Goal: Task Accomplishment & Management: Manage account settings

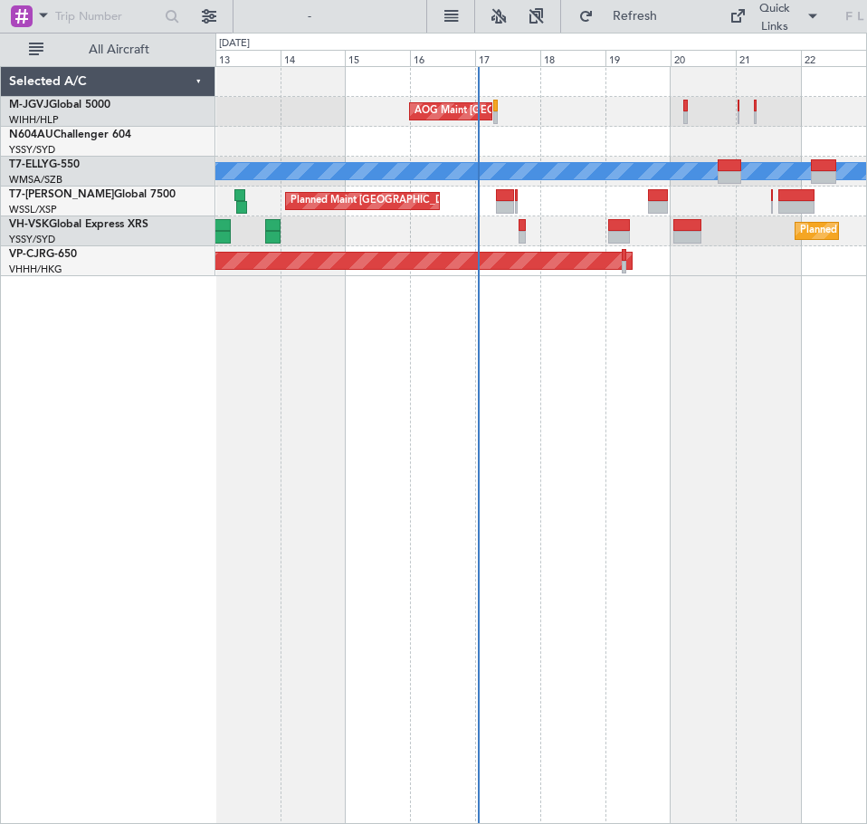
click at [486, 348] on div "AOG Maint [GEOGRAPHIC_DATA] (Halim Intl) Planned Maint [GEOGRAPHIC_DATA] ([GEOG…" at bounding box center [541, 445] width 652 height 758
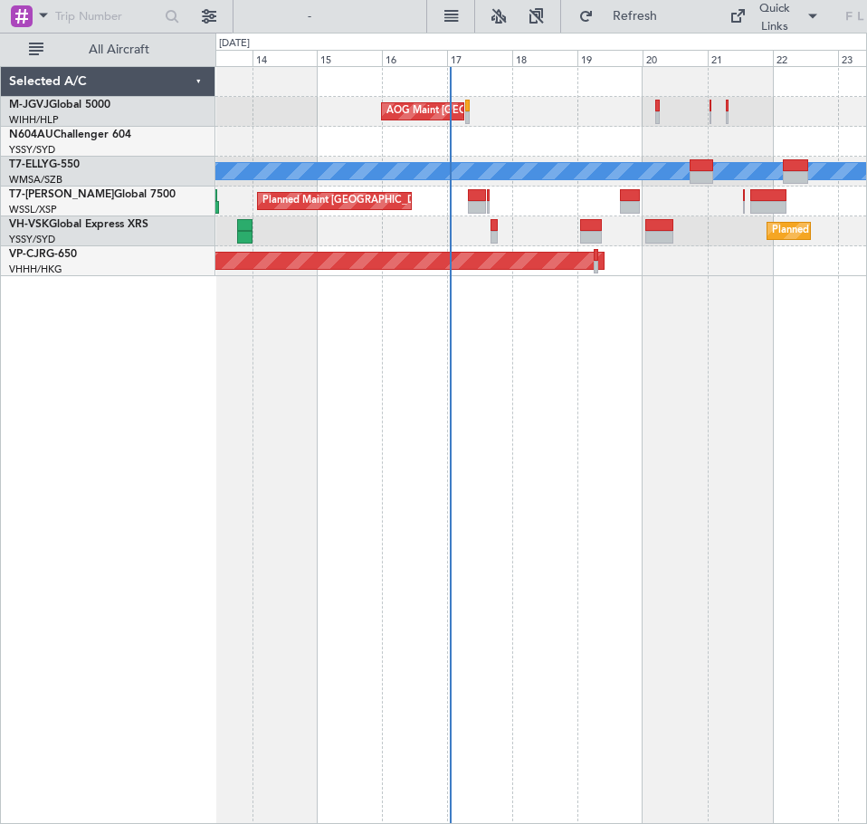
click at [568, 123] on div "AOG Maint [GEOGRAPHIC_DATA] (Halim Intl)" at bounding box center [540, 112] width 651 height 30
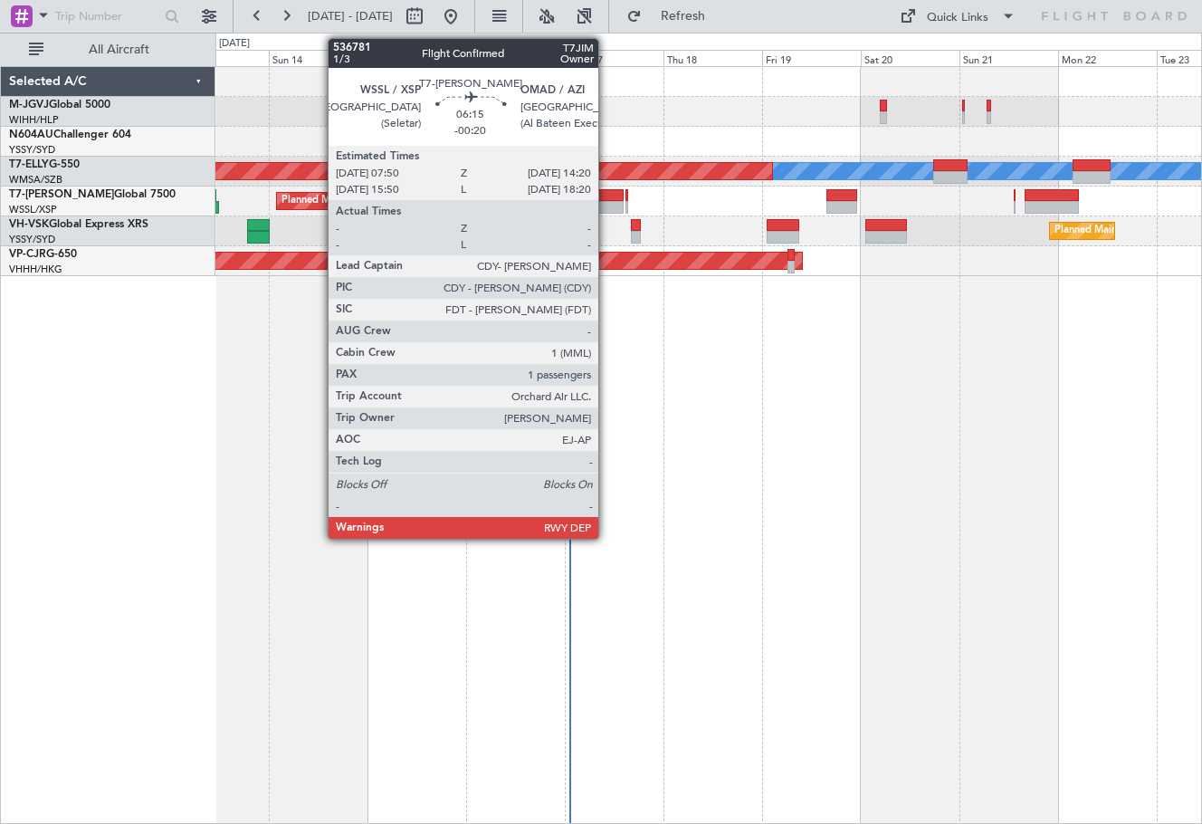
click at [606, 199] on div at bounding box center [609, 195] width 27 height 13
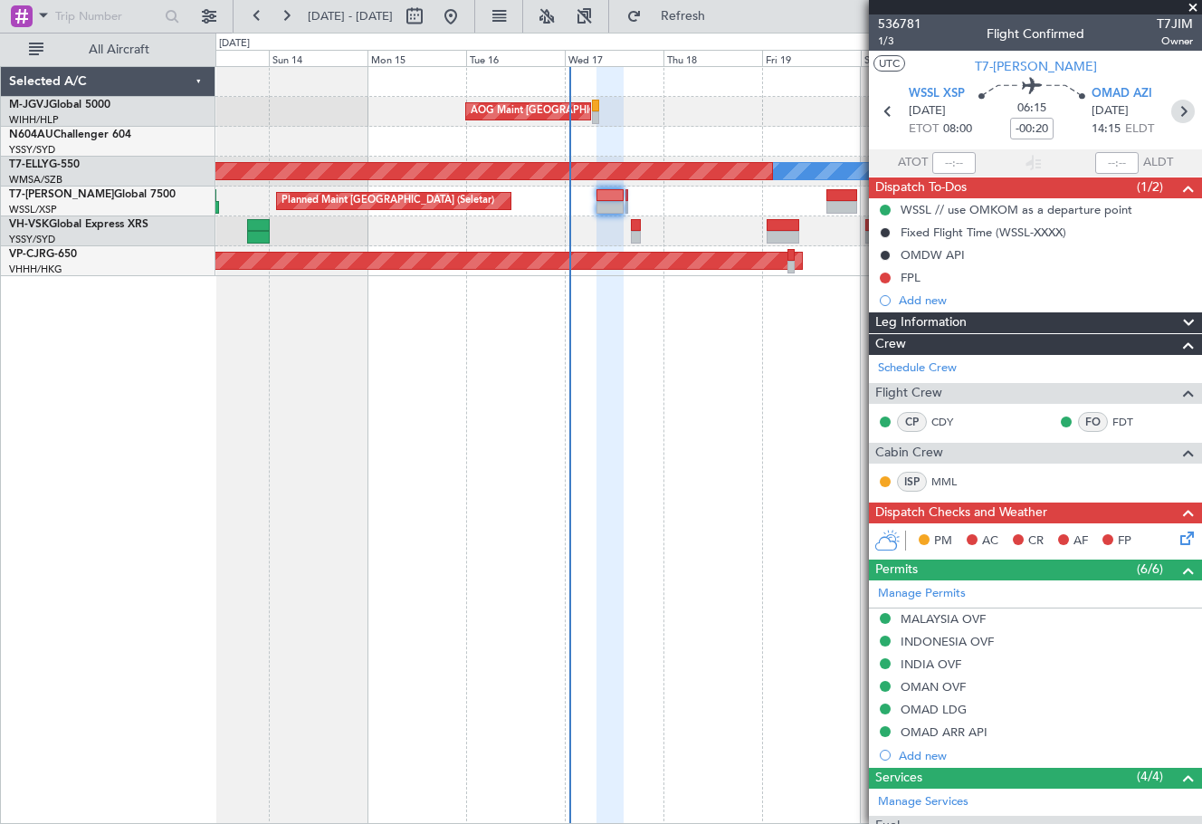
click at [1172, 105] on icon at bounding box center [1183, 112] width 24 height 24
type input "+00:05"
type input "0"
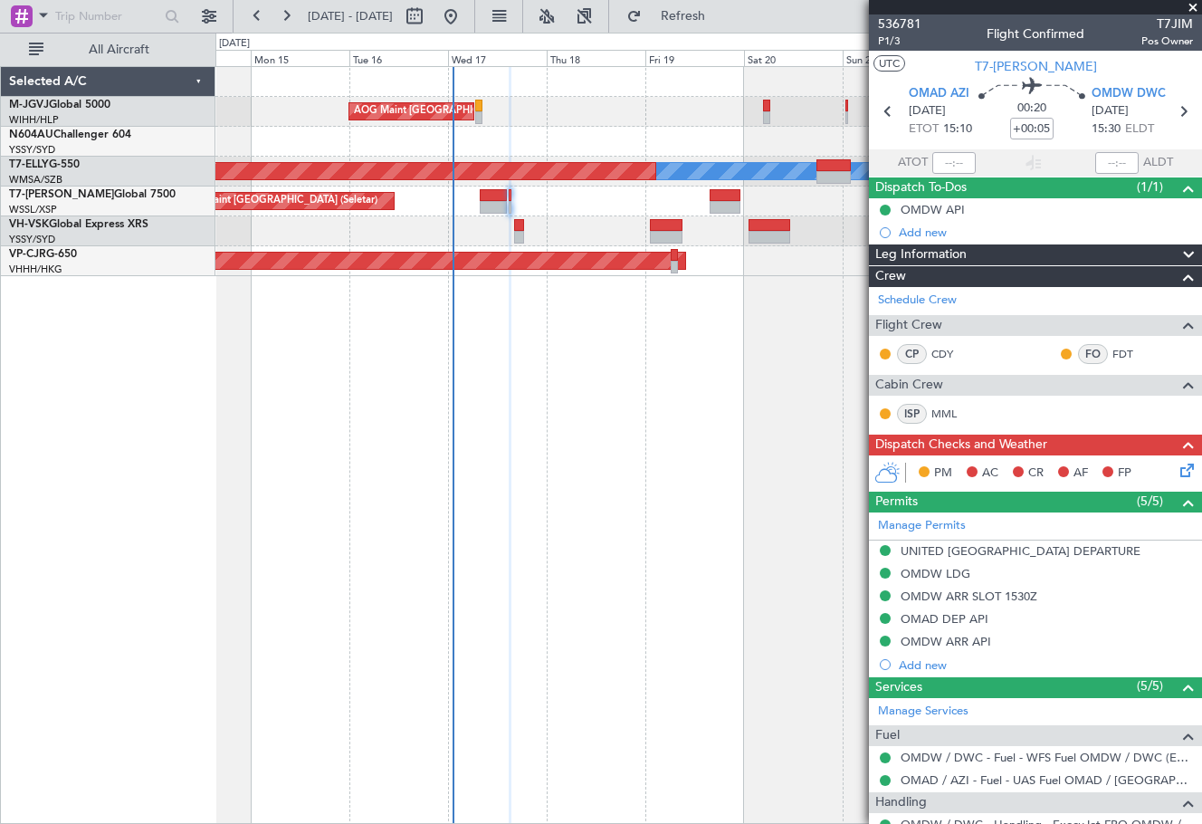
click at [607, 415] on div "AOG Maint [GEOGRAPHIC_DATA] (Halim Intl) [PERSON_NAME] Planned Maint [GEOGRAPHI…" at bounding box center [708, 445] width 987 height 758
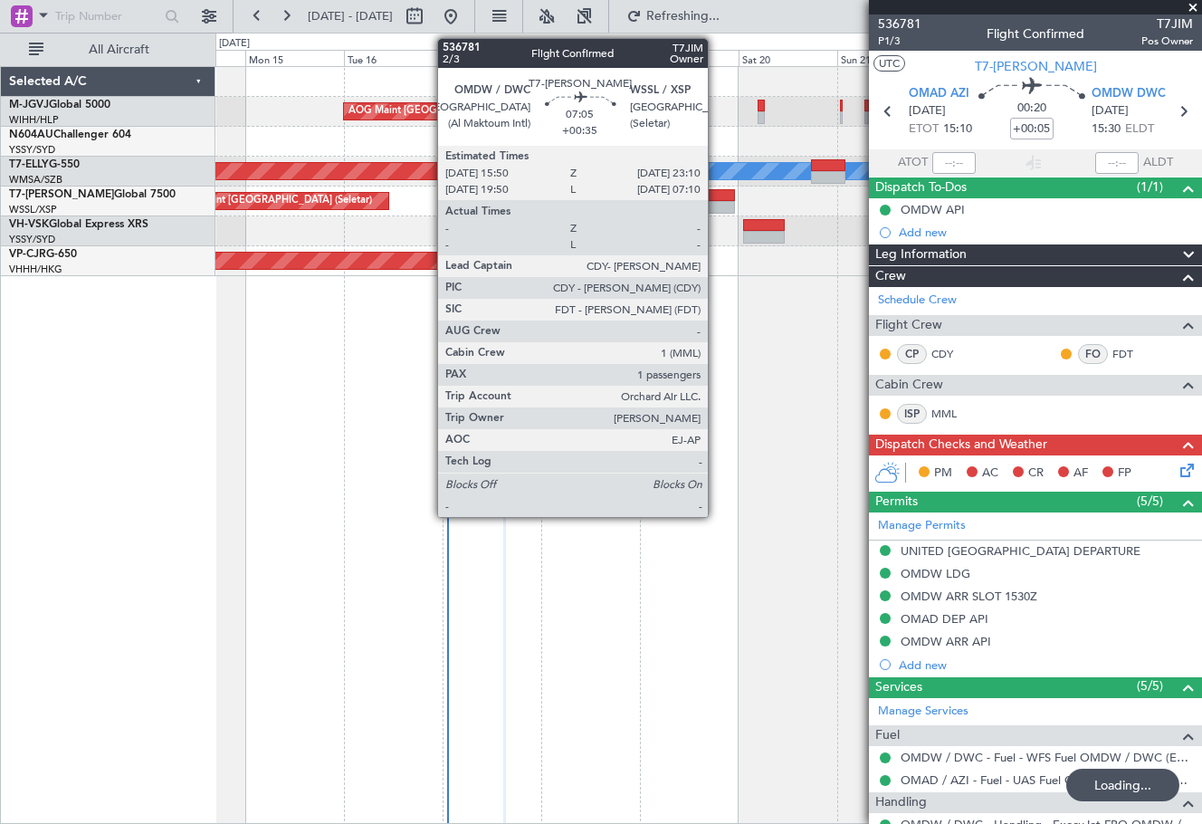
click at [716, 196] on div at bounding box center [719, 195] width 31 height 13
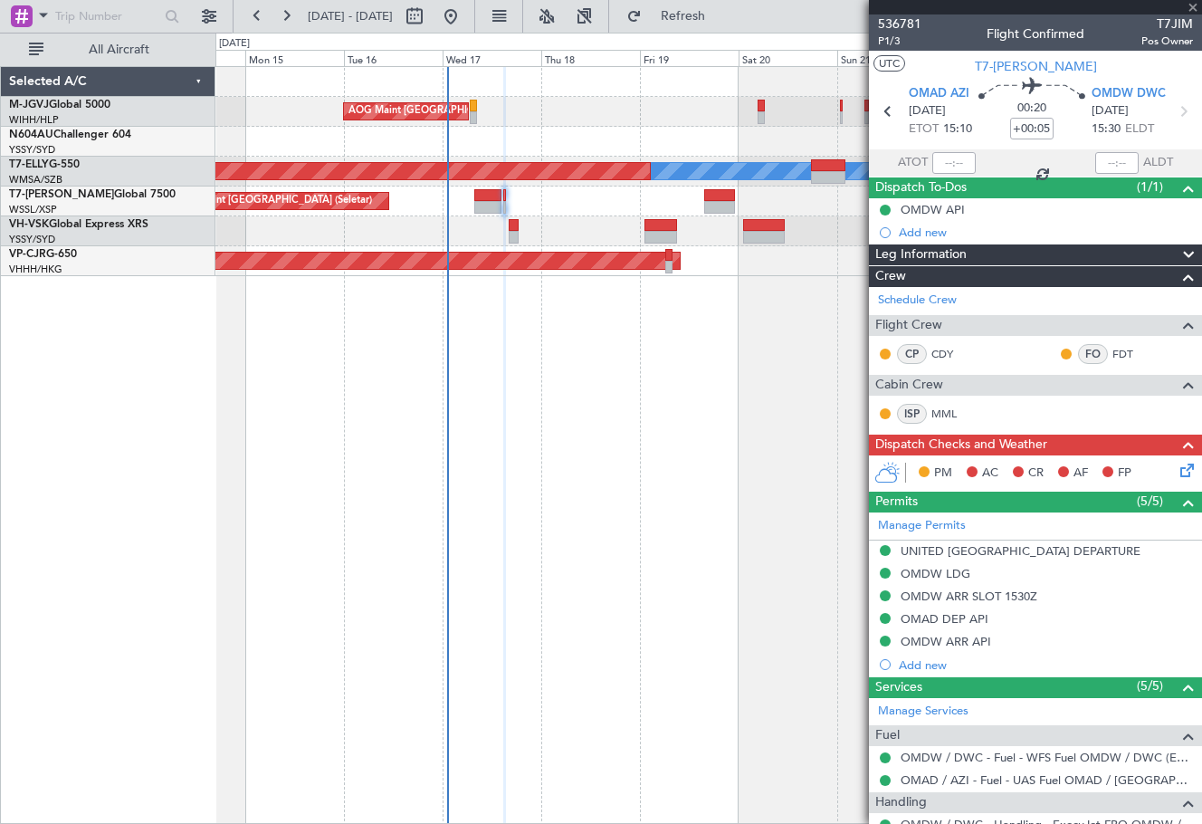
type input "+00:35"
type input "1"
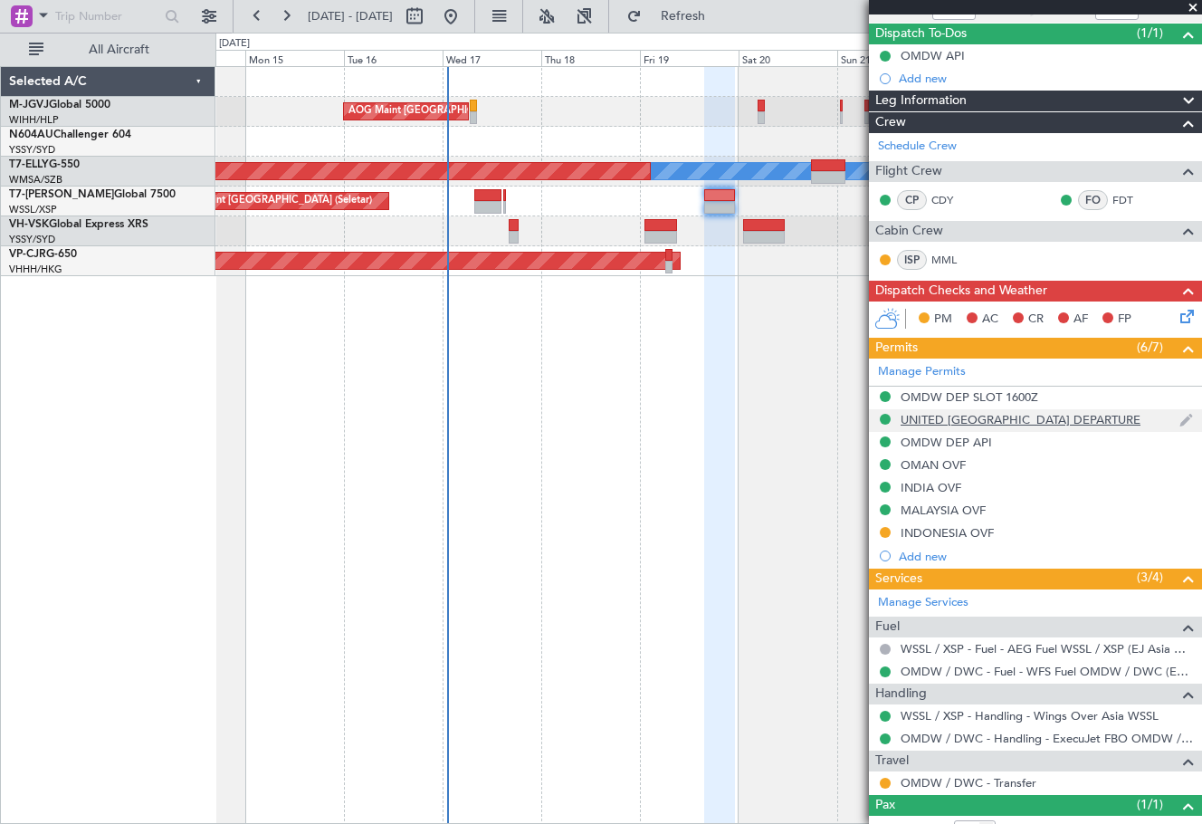
scroll to position [215, 0]
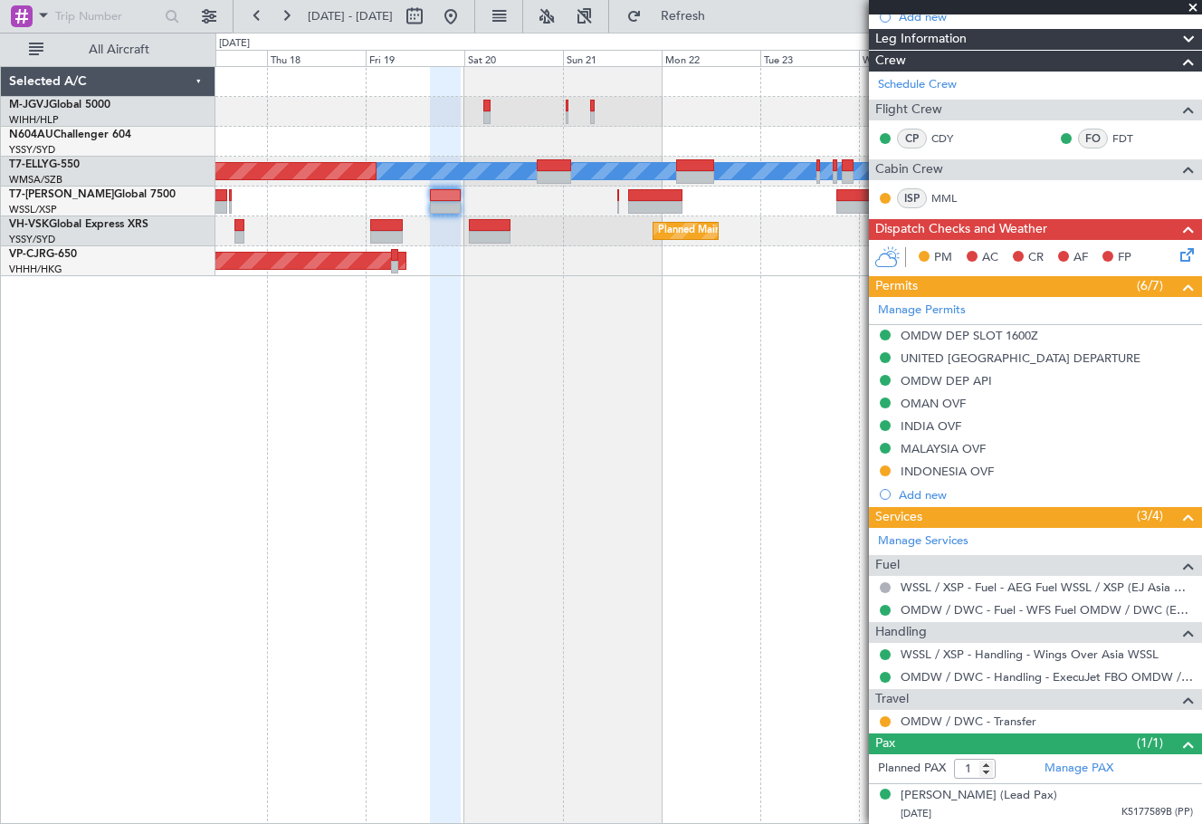
click at [506, 374] on div "AOG Maint [GEOGRAPHIC_DATA] (Halim Intl) [PERSON_NAME] Planned Maint [GEOGRAPHI…" at bounding box center [708, 445] width 987 height 758
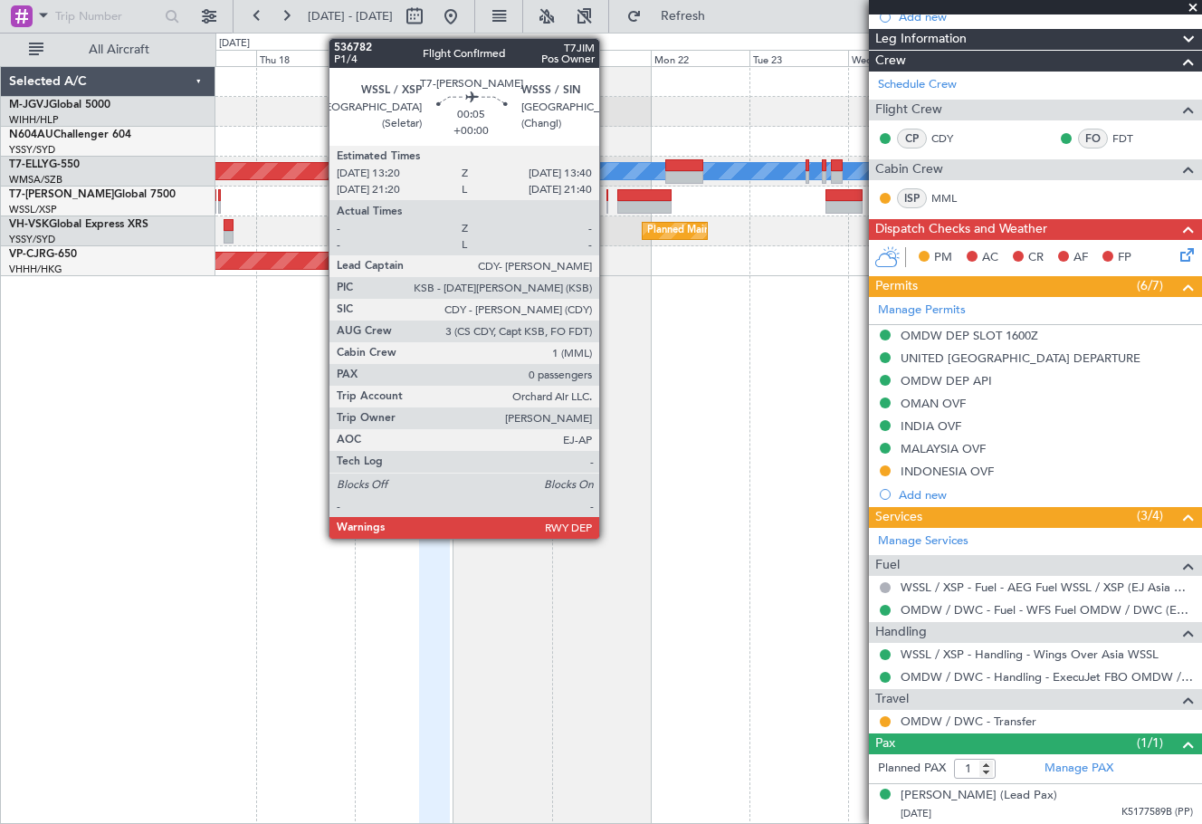
click at [607, 191] on div at bounding box center [607, 195] width 2 height 13
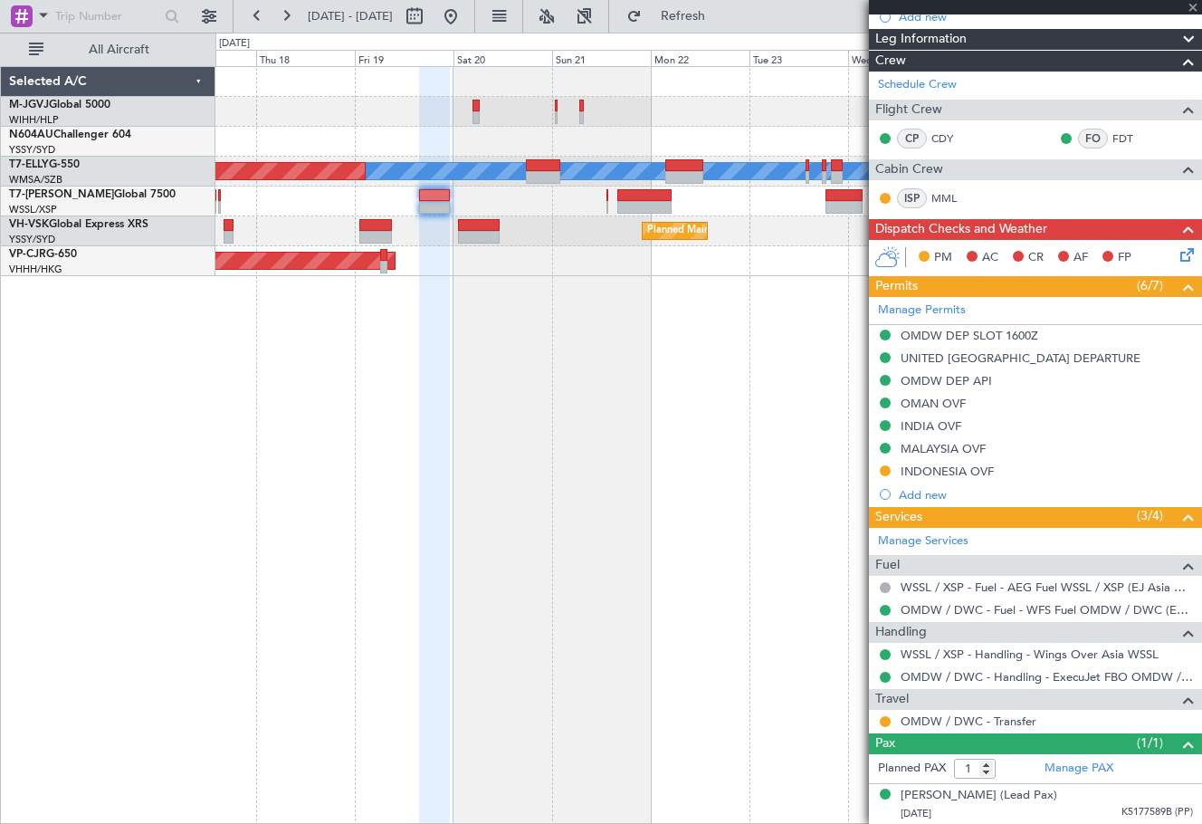
type input "0"
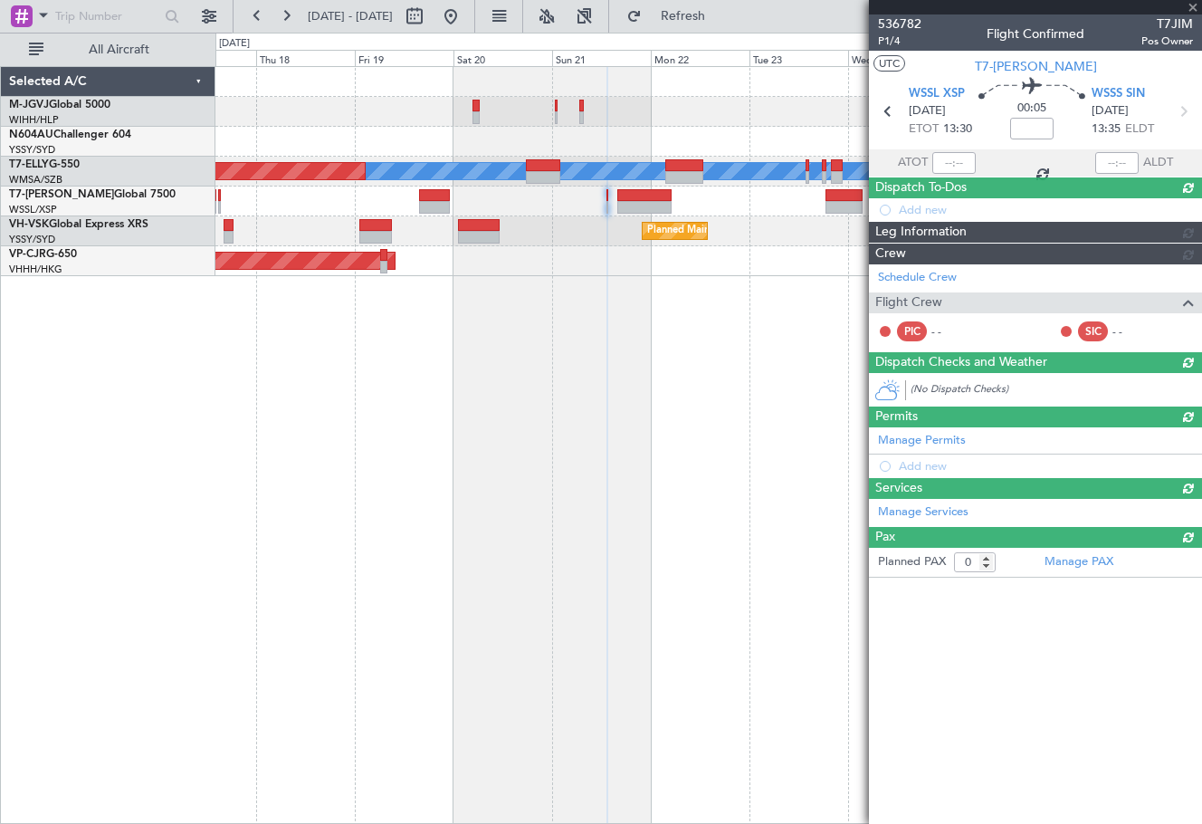
scroll to position [0, 0]
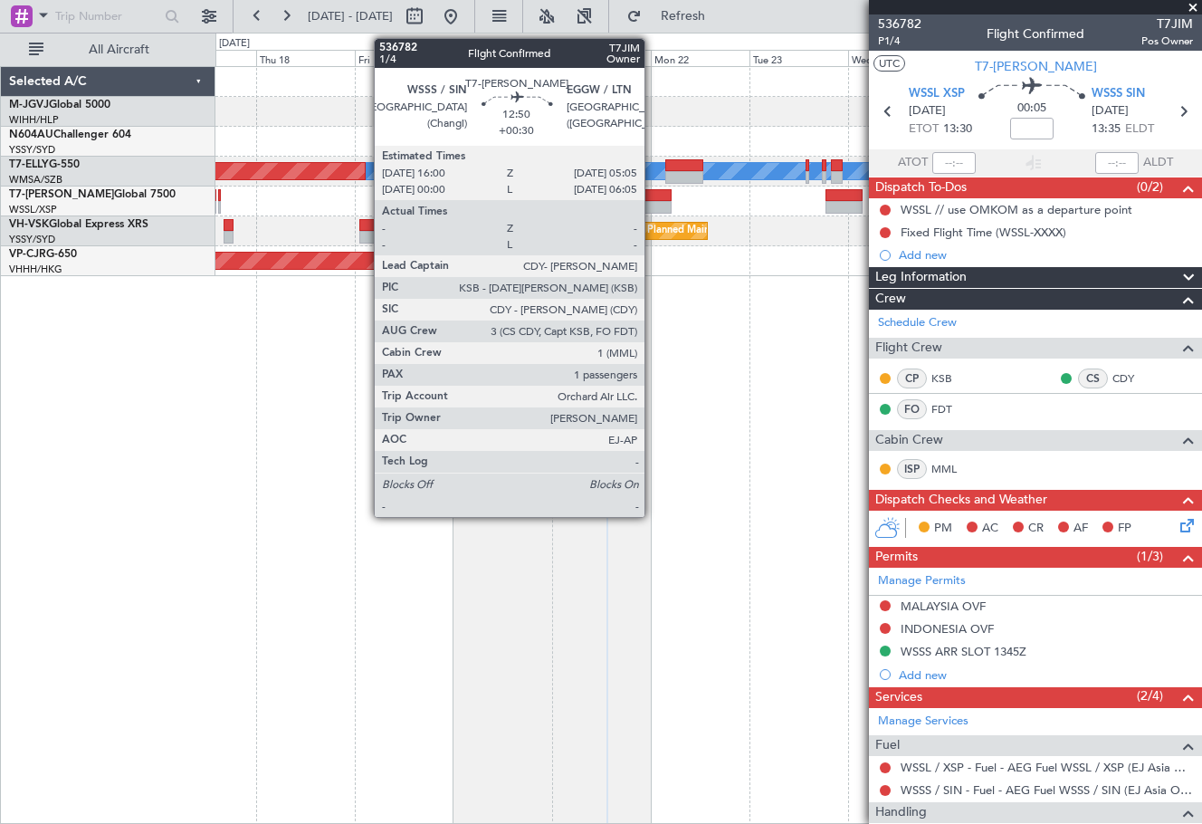
click at [653, 192] on div at bounding box center [644, 195] width 54 height 13
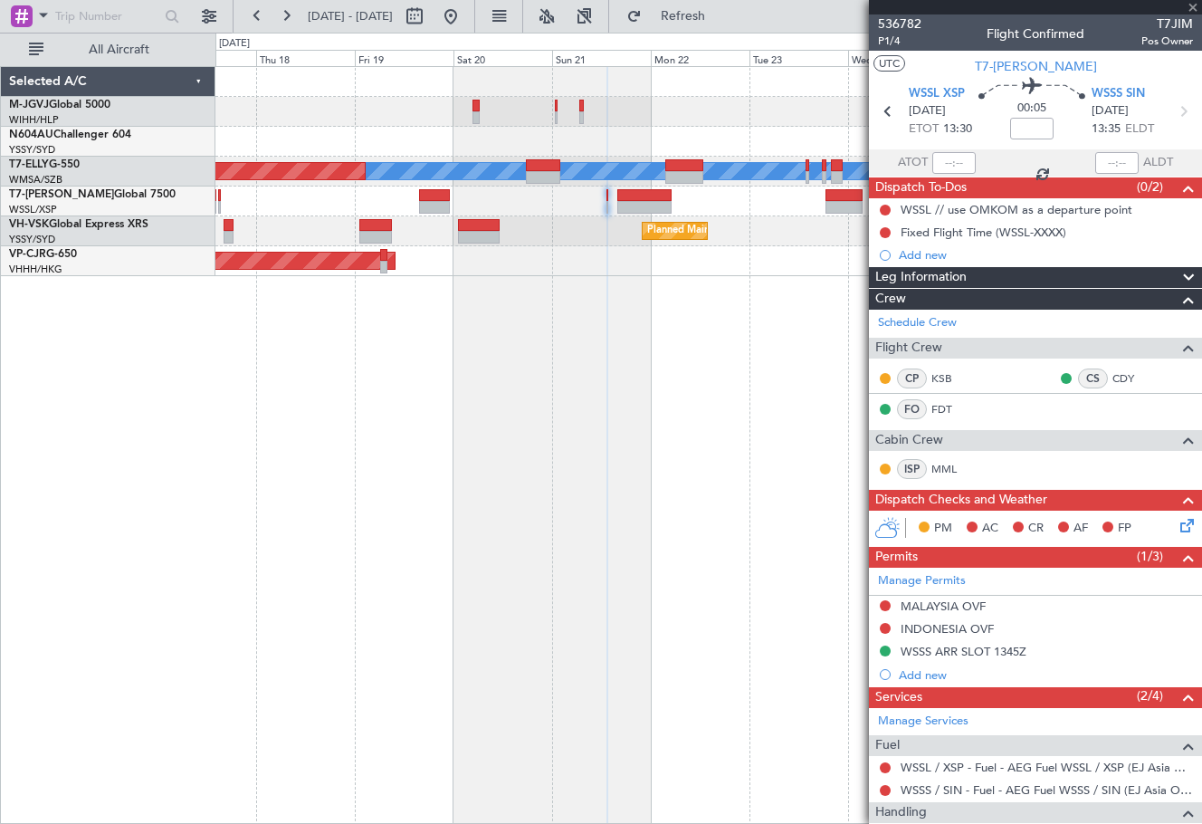
type input "+00:30"
type input "1"
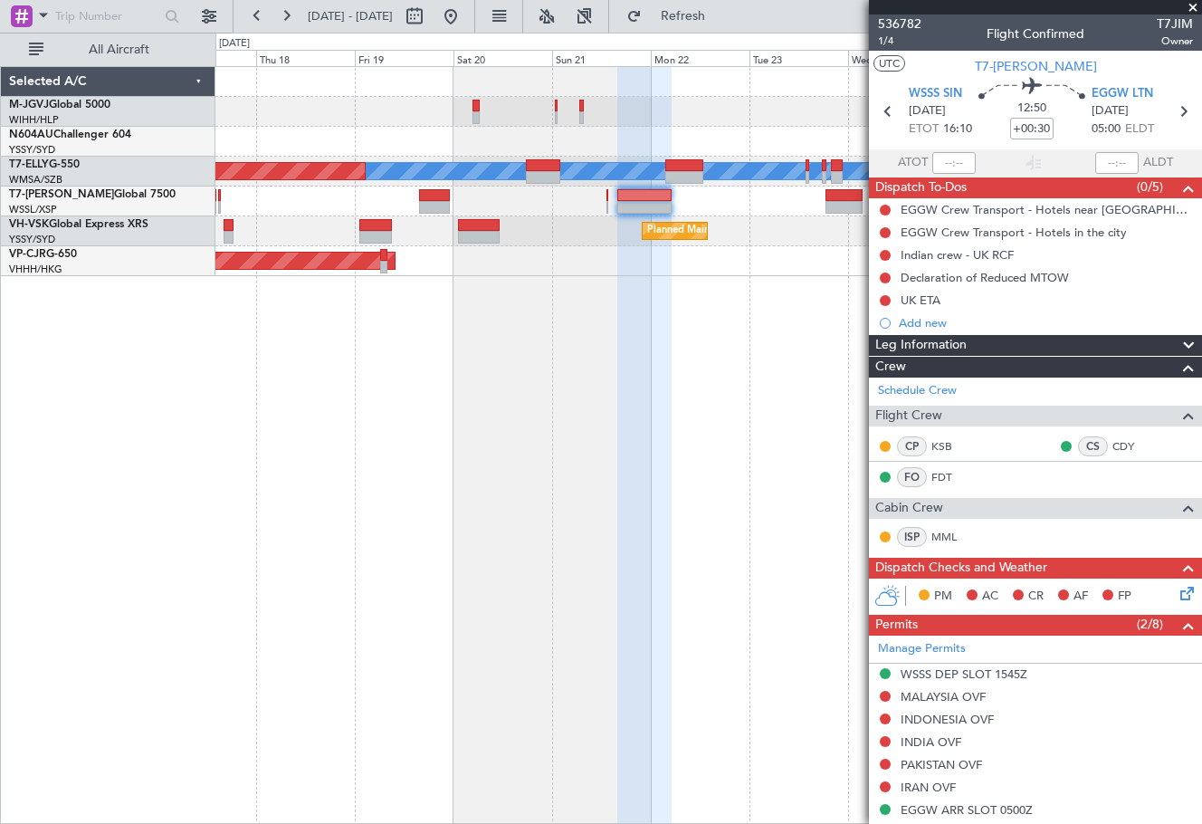
click at [669, 220] on div "AOG Maint [GEOGRAPHIC_DATA] (Halim Intl) [PERSON_NAME] Planned Maint [GEOGRAPHI…" at bounding box center [708, 171] width 986 height 209
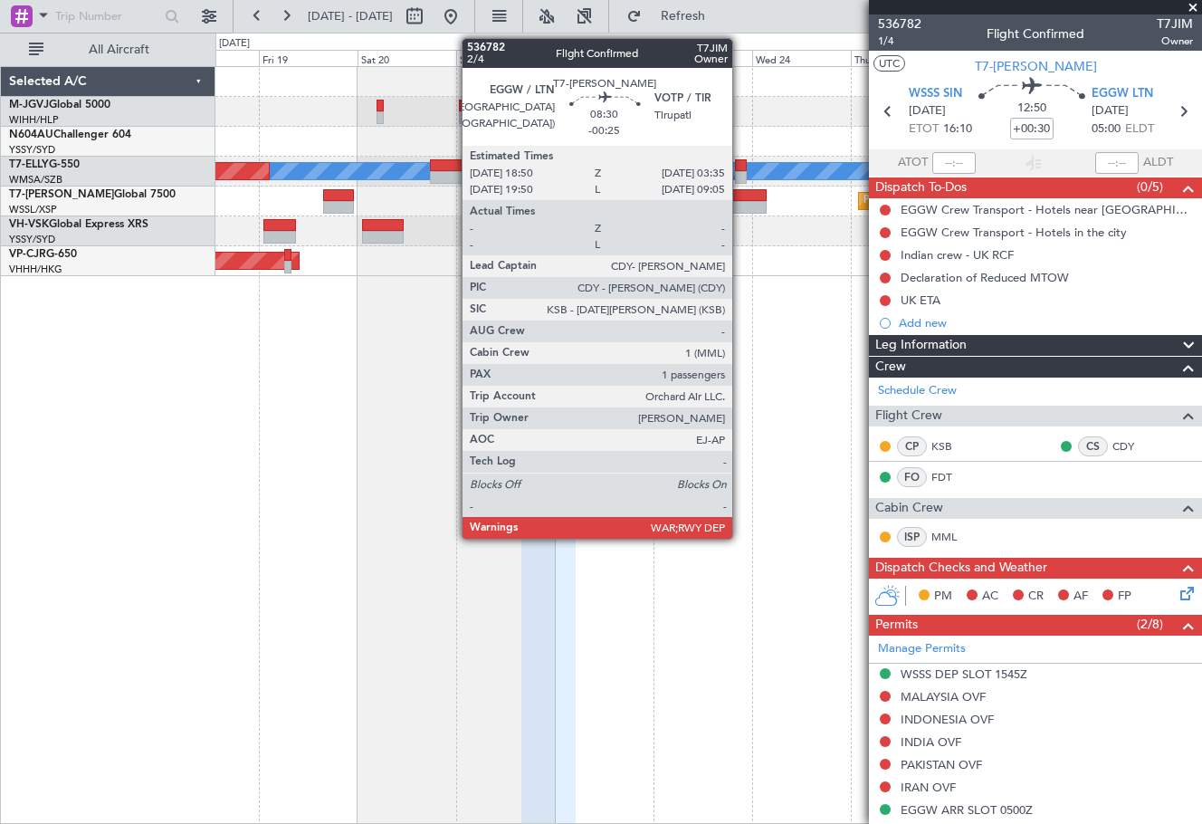
click at [740, 199] on div at bounding box center [748, 195] width 36 height 13
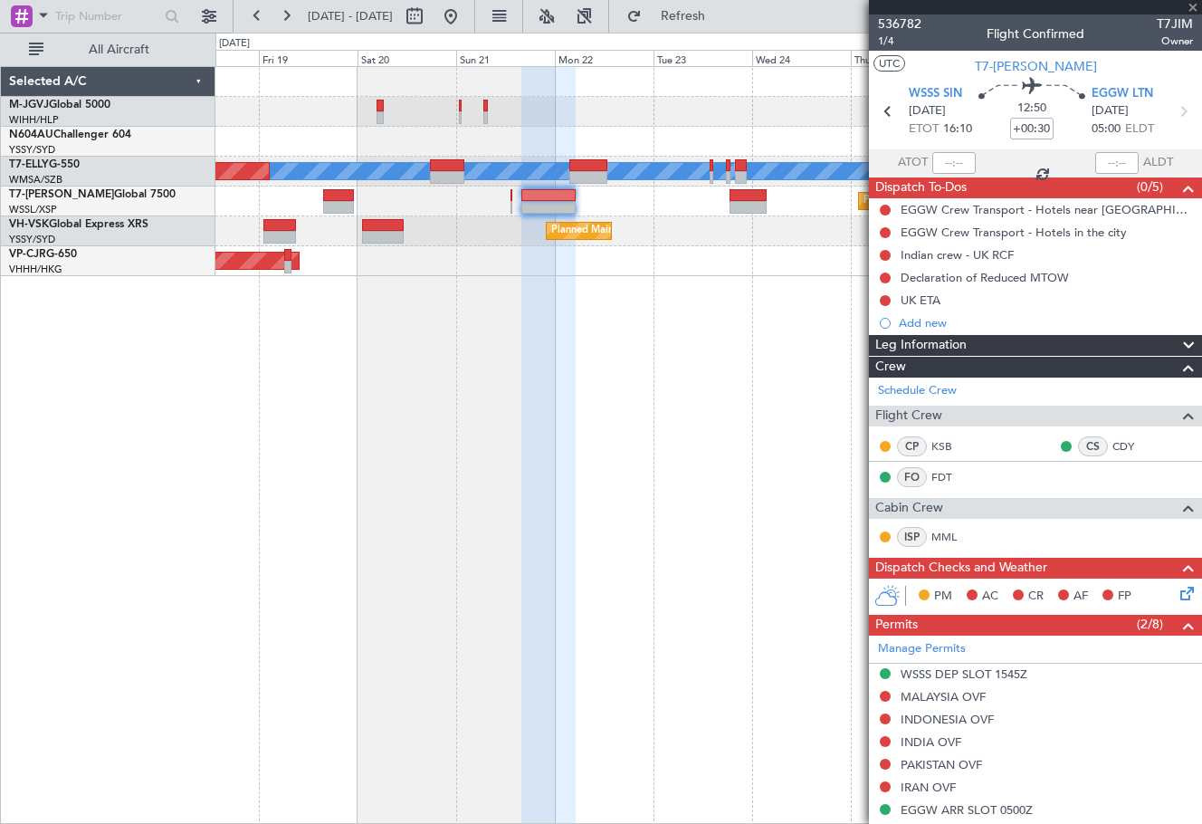
type input "-00:25"
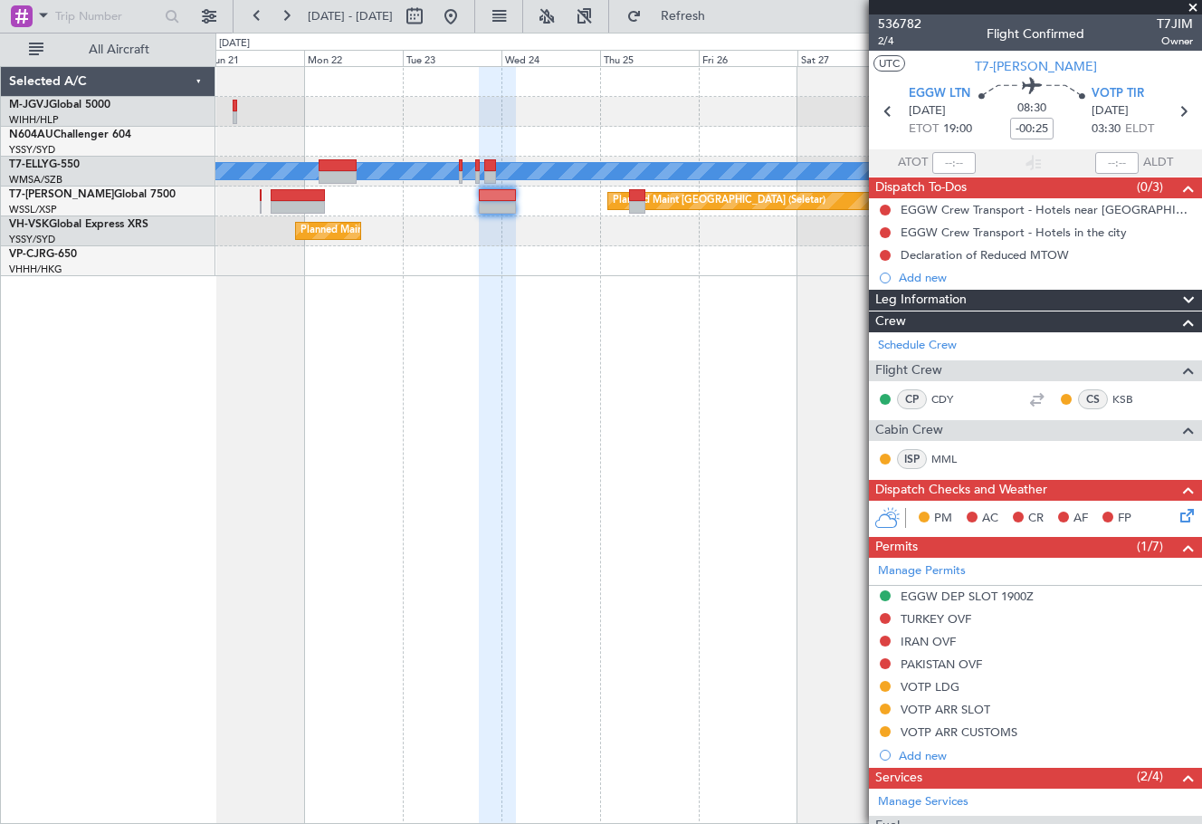
click at [356, 413] on div "[PERSON_NAME] Planned Maint [GEOGRAPHIC_DATA] ([GEOGRAPHIC_DATA]) Planned Maint…" at bounding box center [708, 445] width 987 height 758
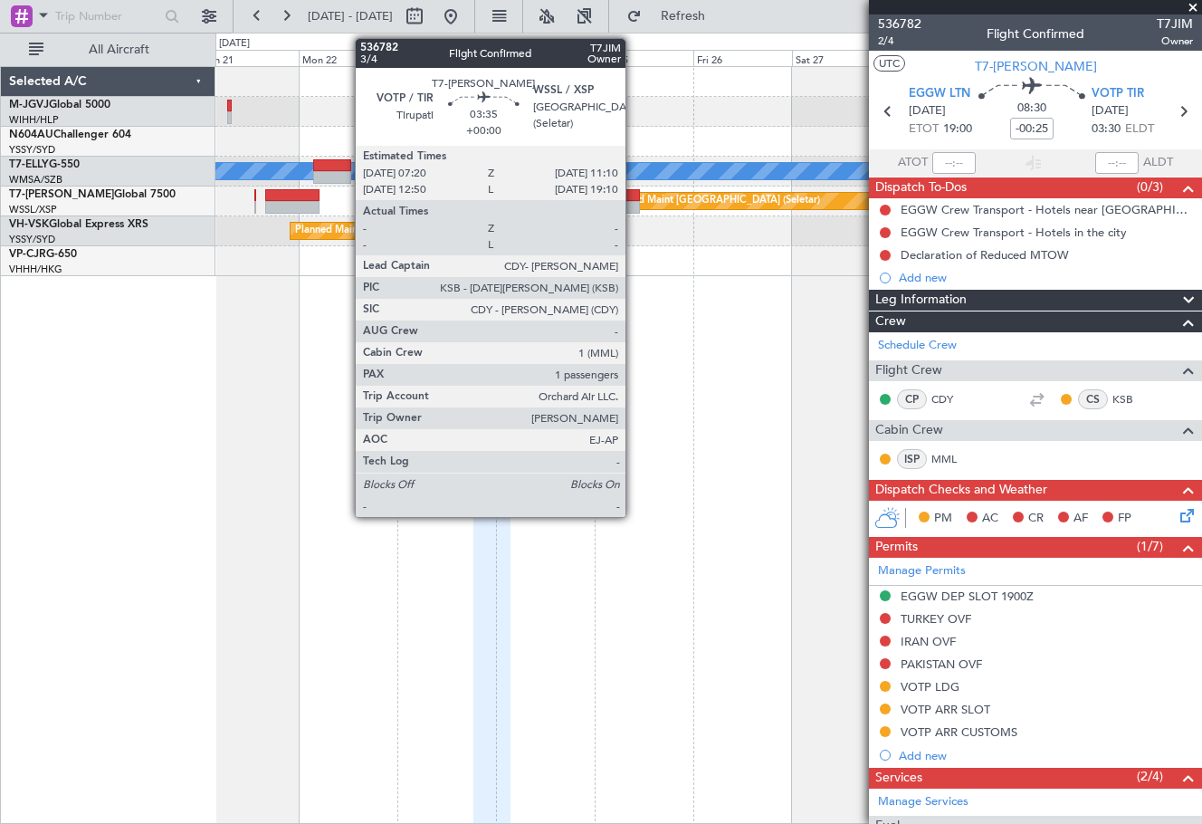
click at [634, 200] on div at bounding box center [632, 195] width 16 height 13
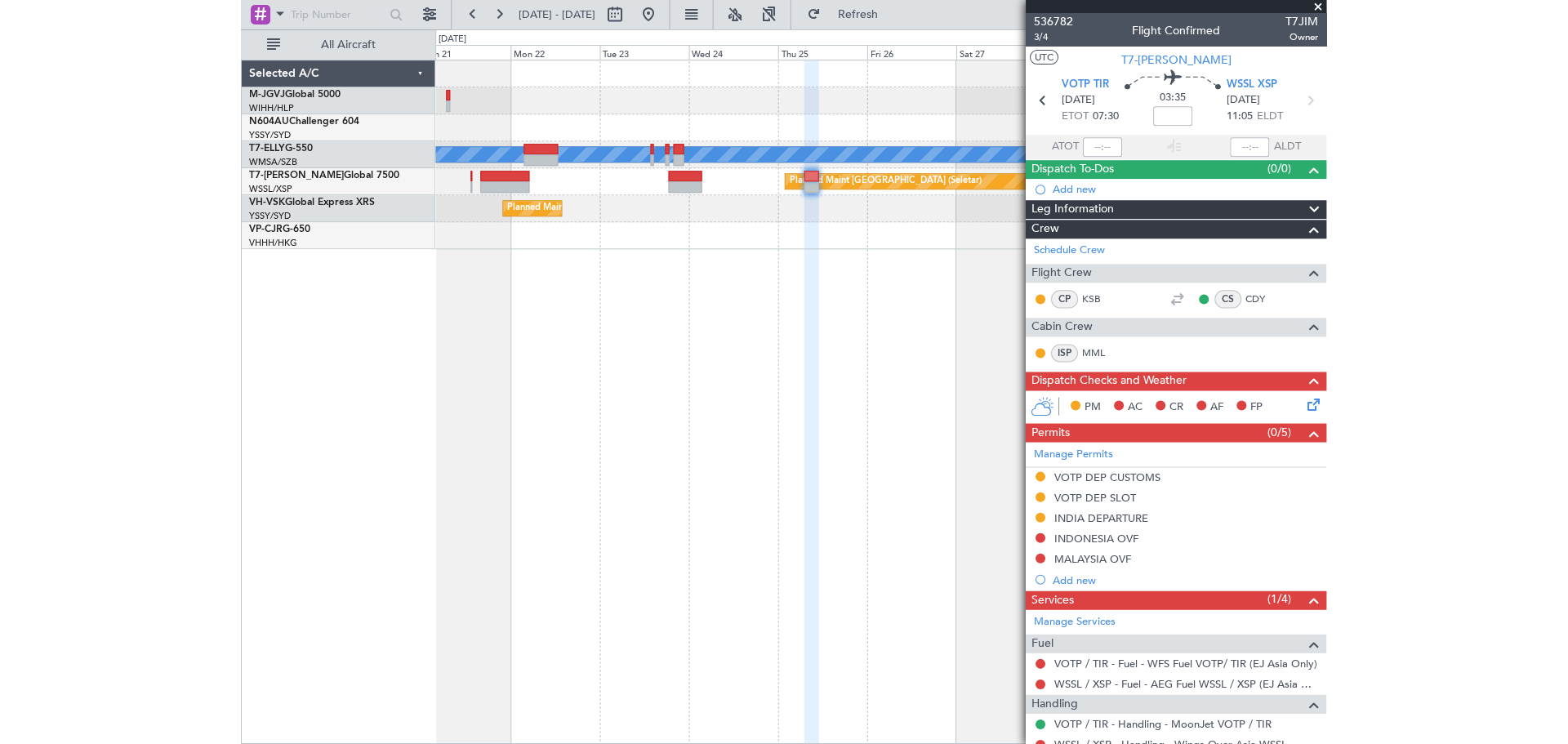
scroll to position [93, 0]
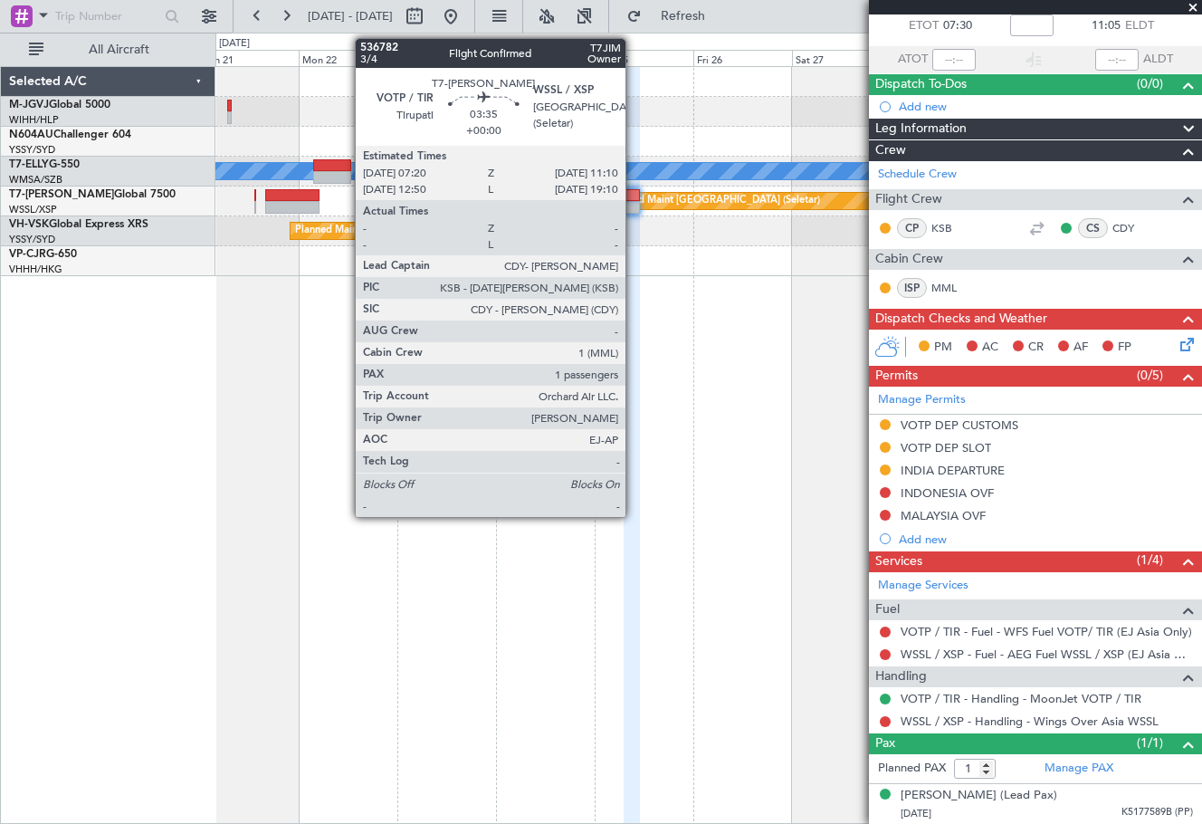
click at [635, 201] on div at bounding box center [632, 207] width 16 height 13
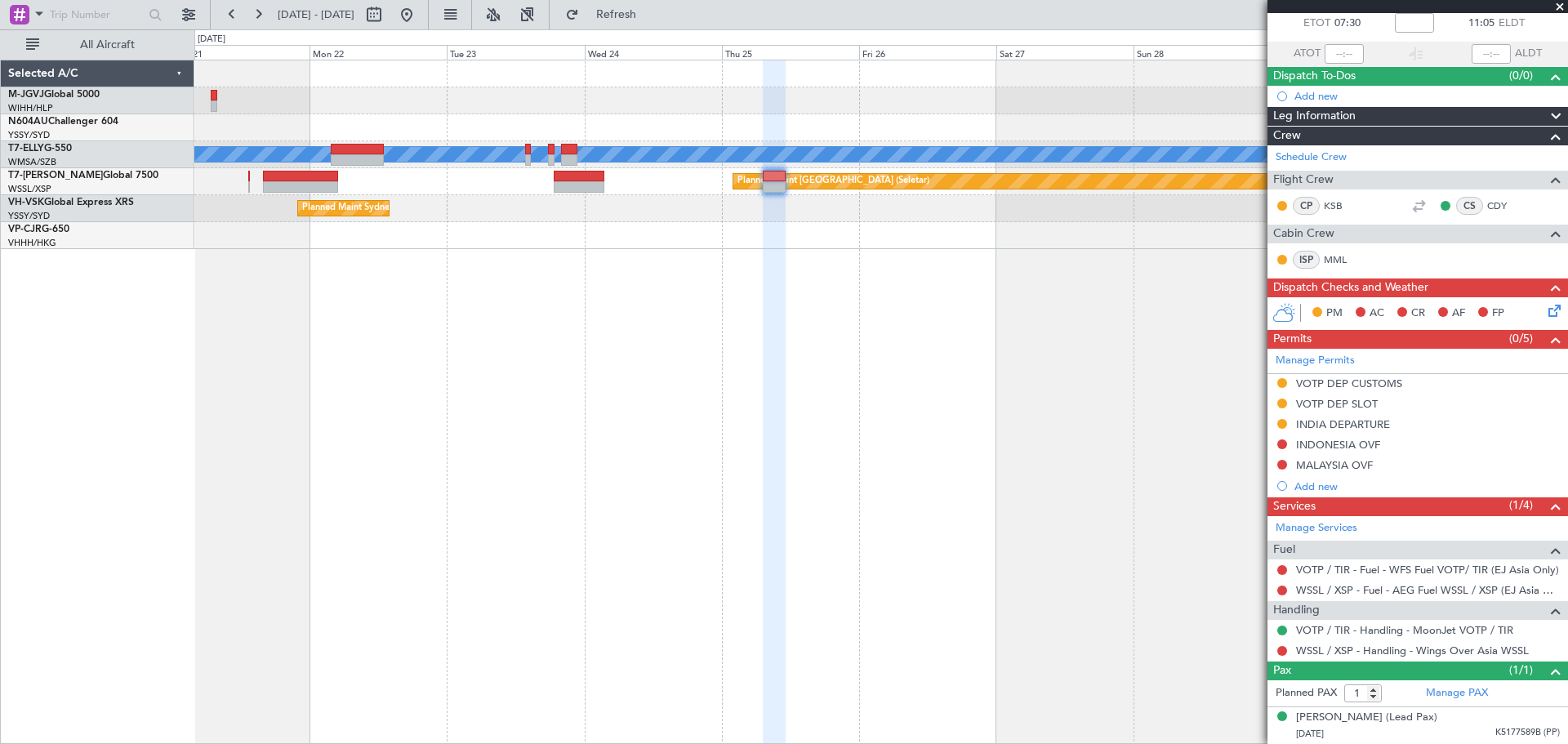
scroll to position [92, 0]
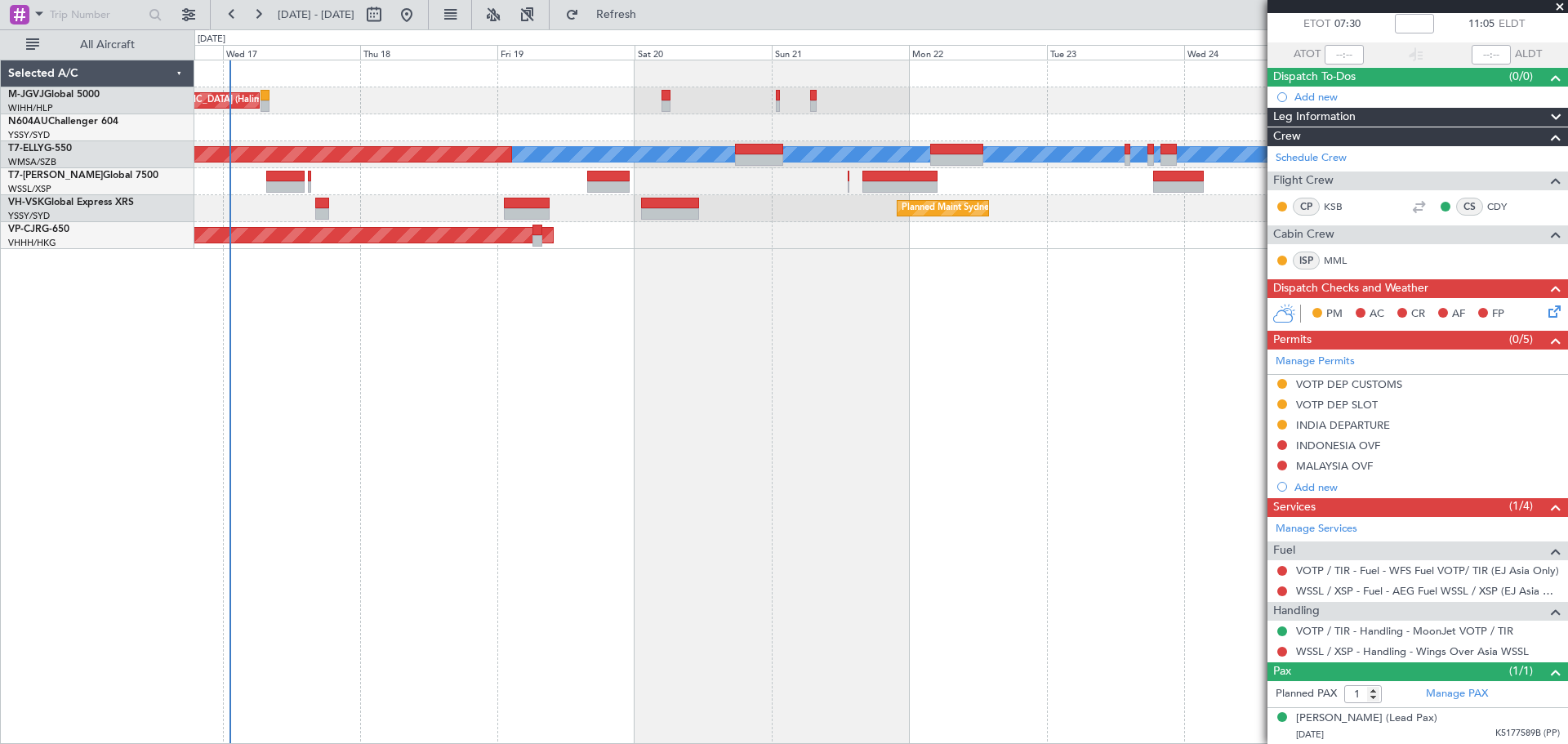
click at [960, 335] on div "AOG Maint [GEOGRAPHIC_DATA] (Halim Intl) [PERSON_NAME] Planned Maint [GEOGRAPHI…" at bounding box center [881, 401] width 1373 height 684
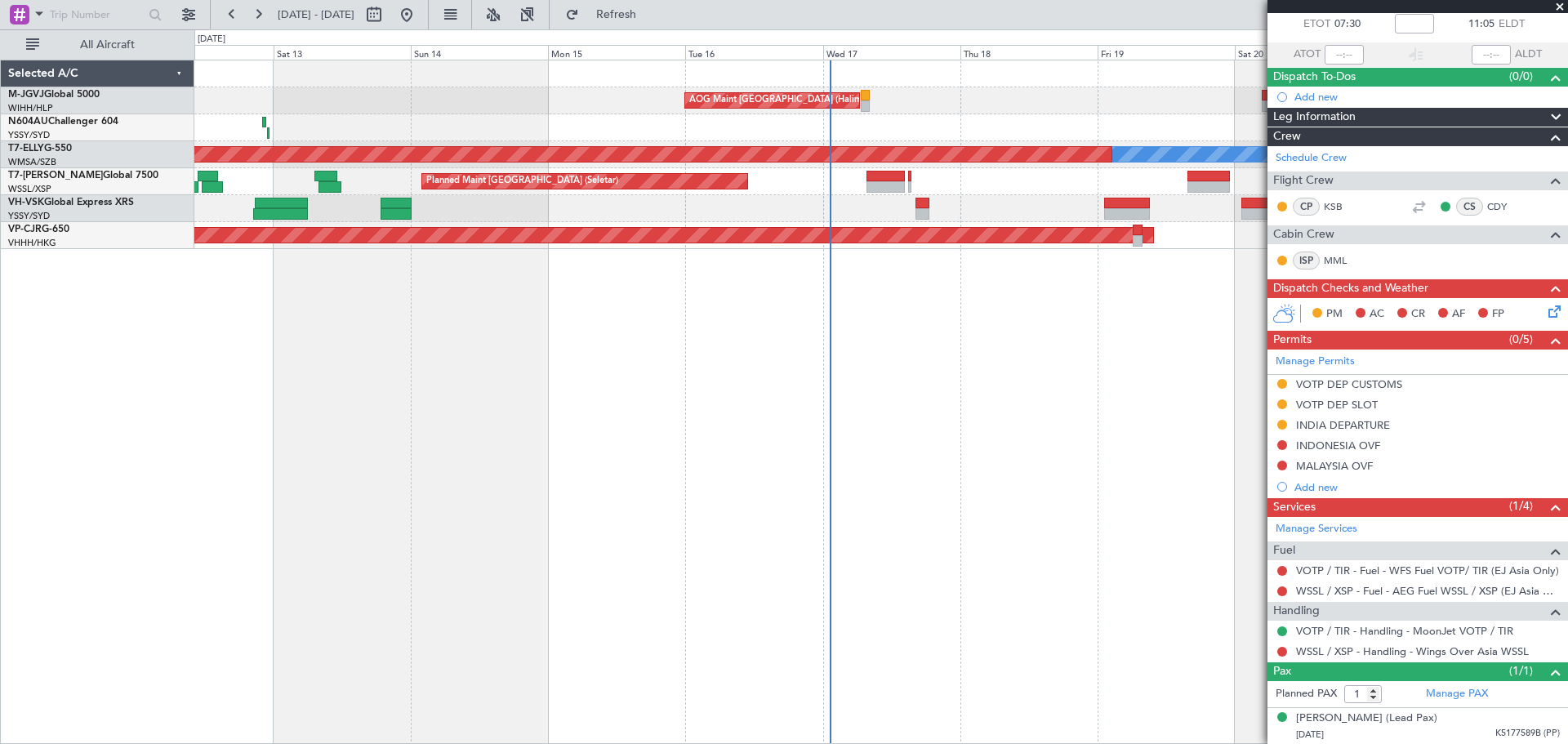
click at [868, 376] on div "AOG Maint [GEOGRAPHIC_DATA] (Halim Intl) [PERSON_NAME] Planned Maint [GEOGRAPHI…" at bounding box center [881, 401] width 1373 height 684
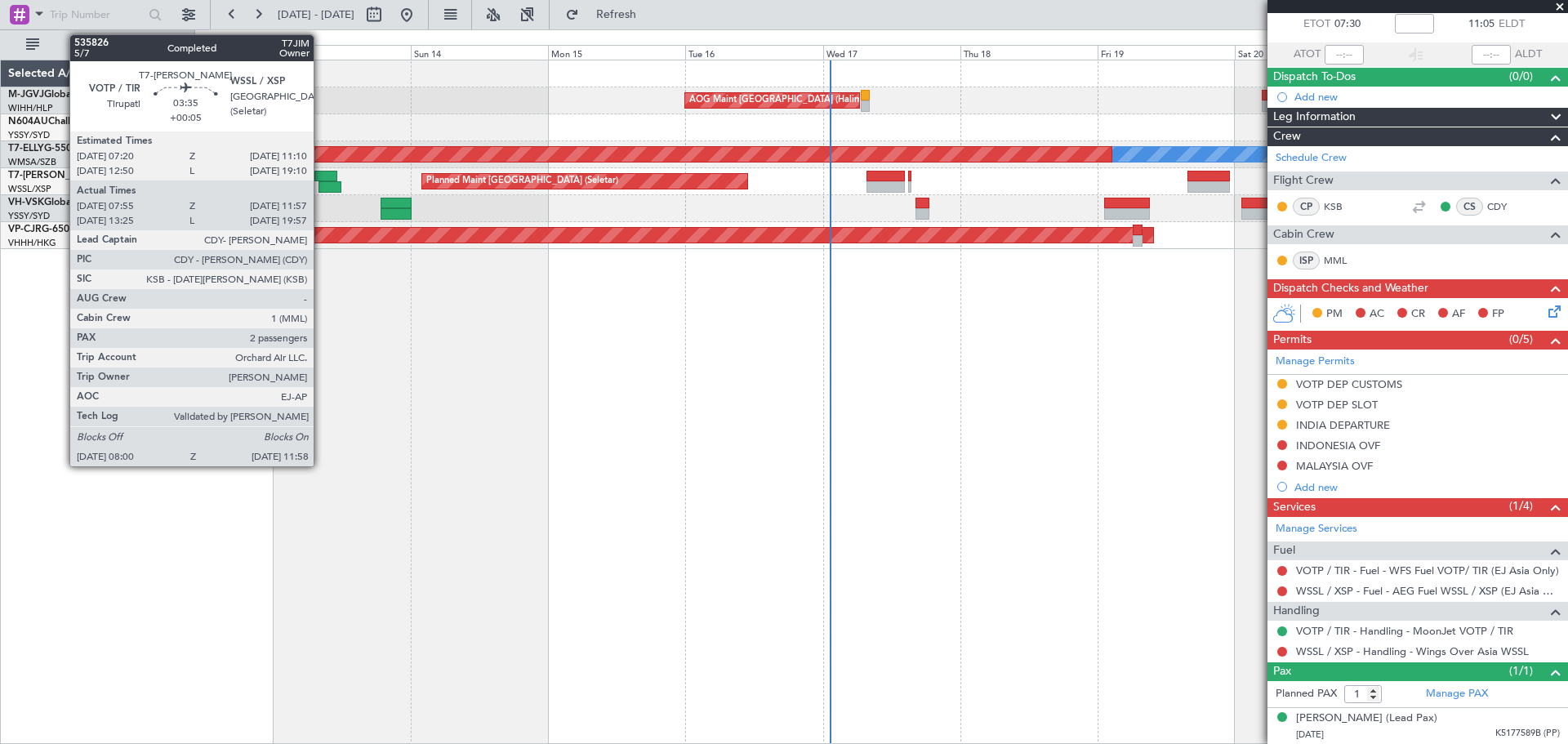
click at [321, 177] on div at bounding box center [325, 176] width 22 height 12
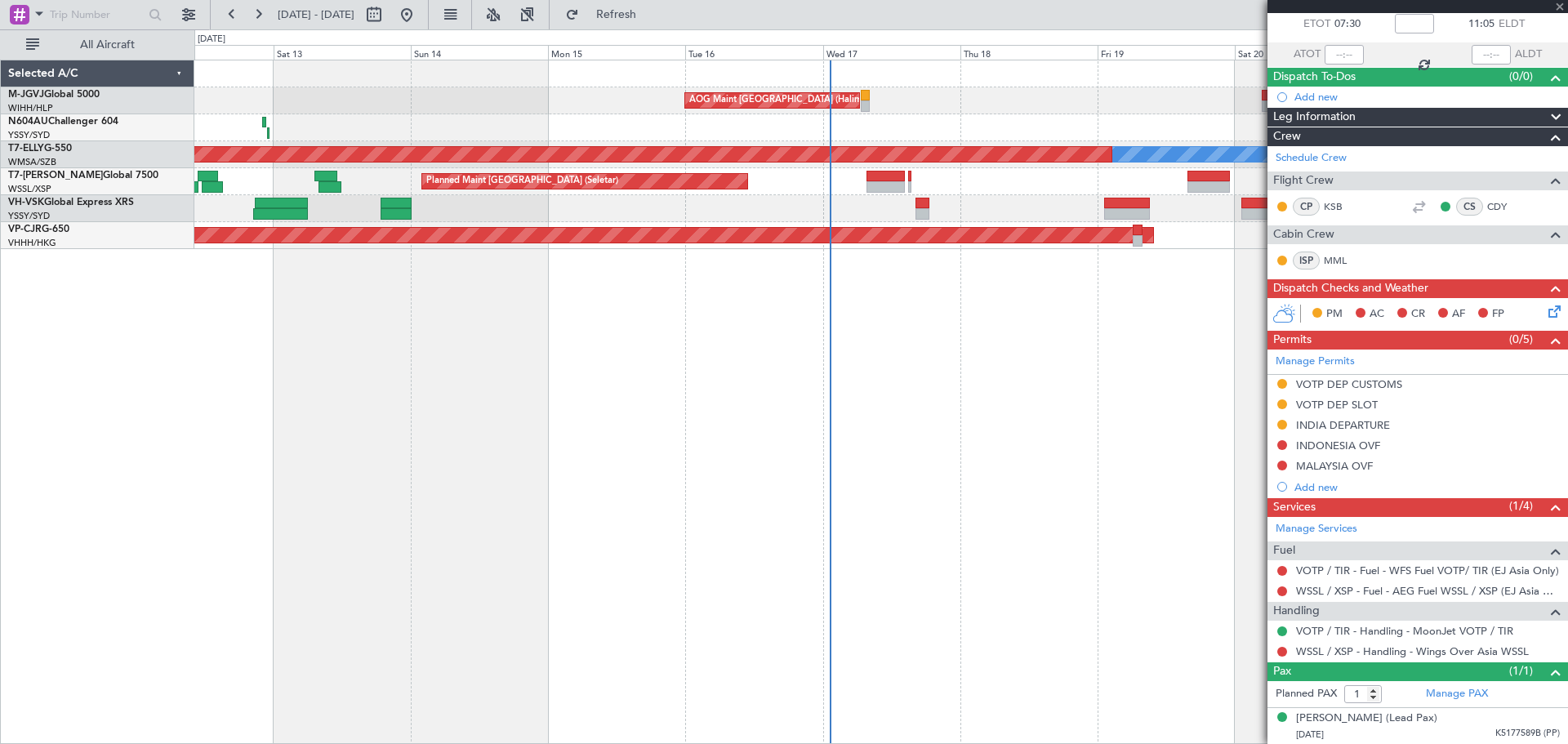
type input "+00:05"
type input "08:05"
type input "11:52"
type input "2"
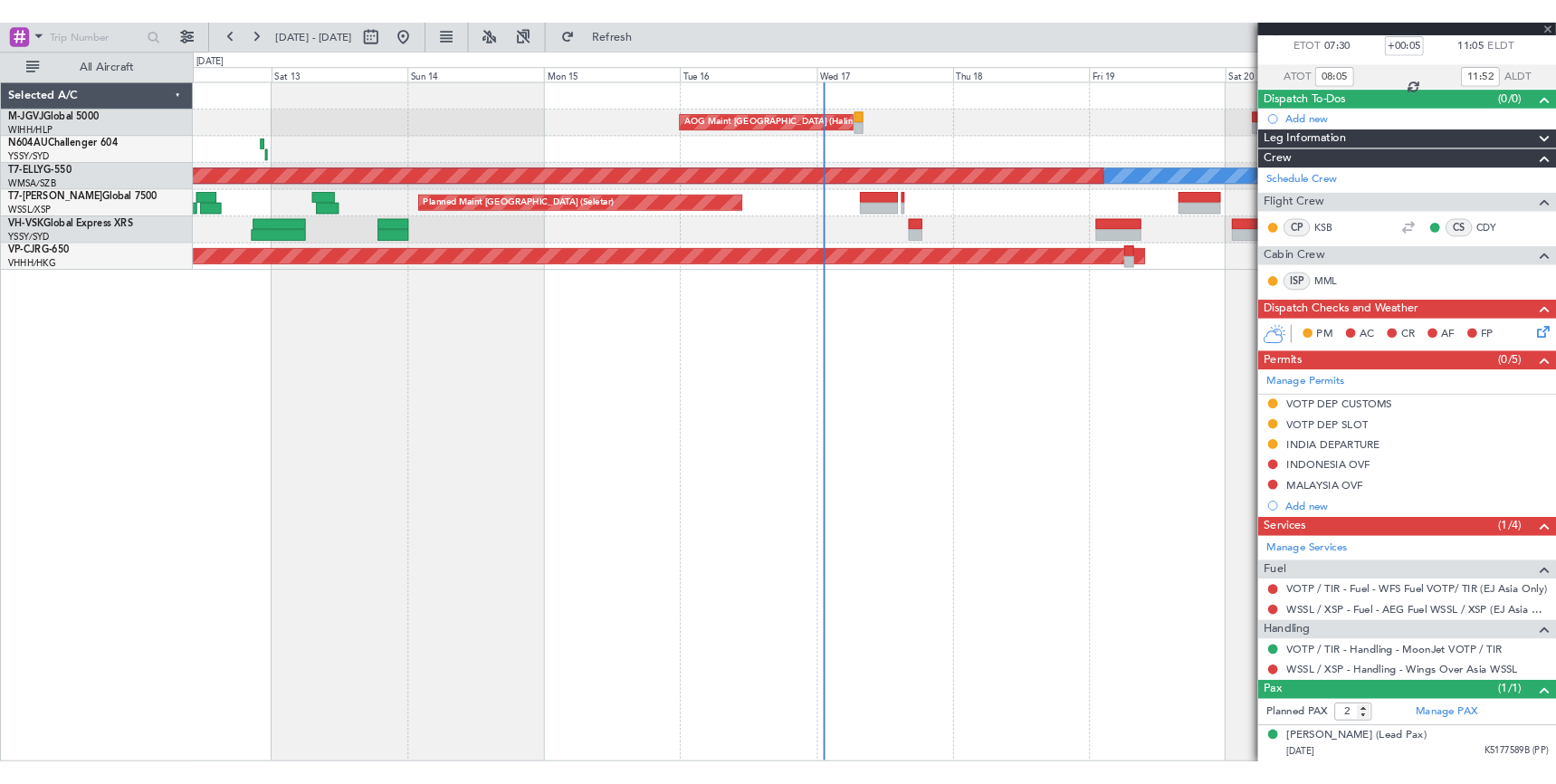
scroll to position [0, 0]
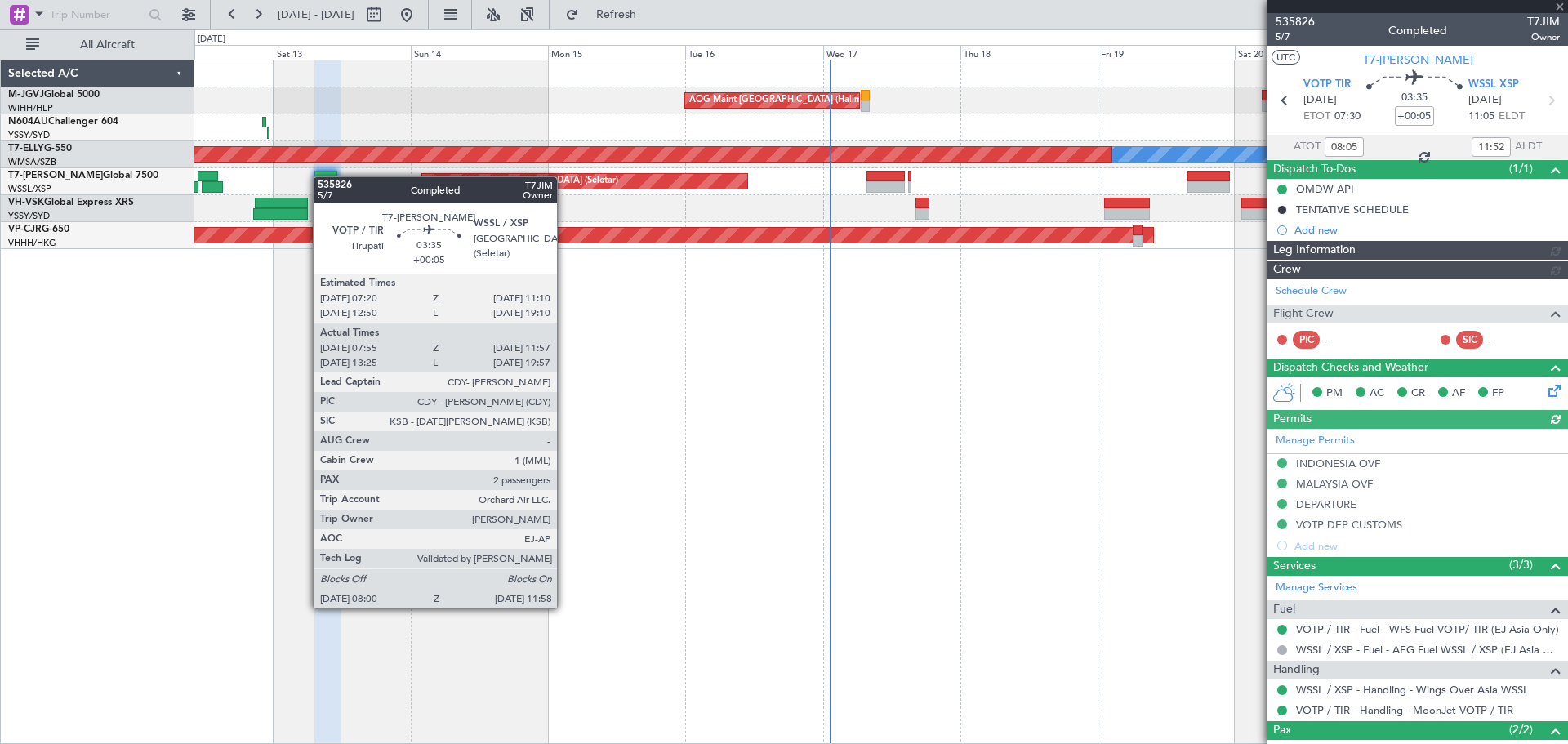
type input "[PERSON_NAME] (HHAFI)"
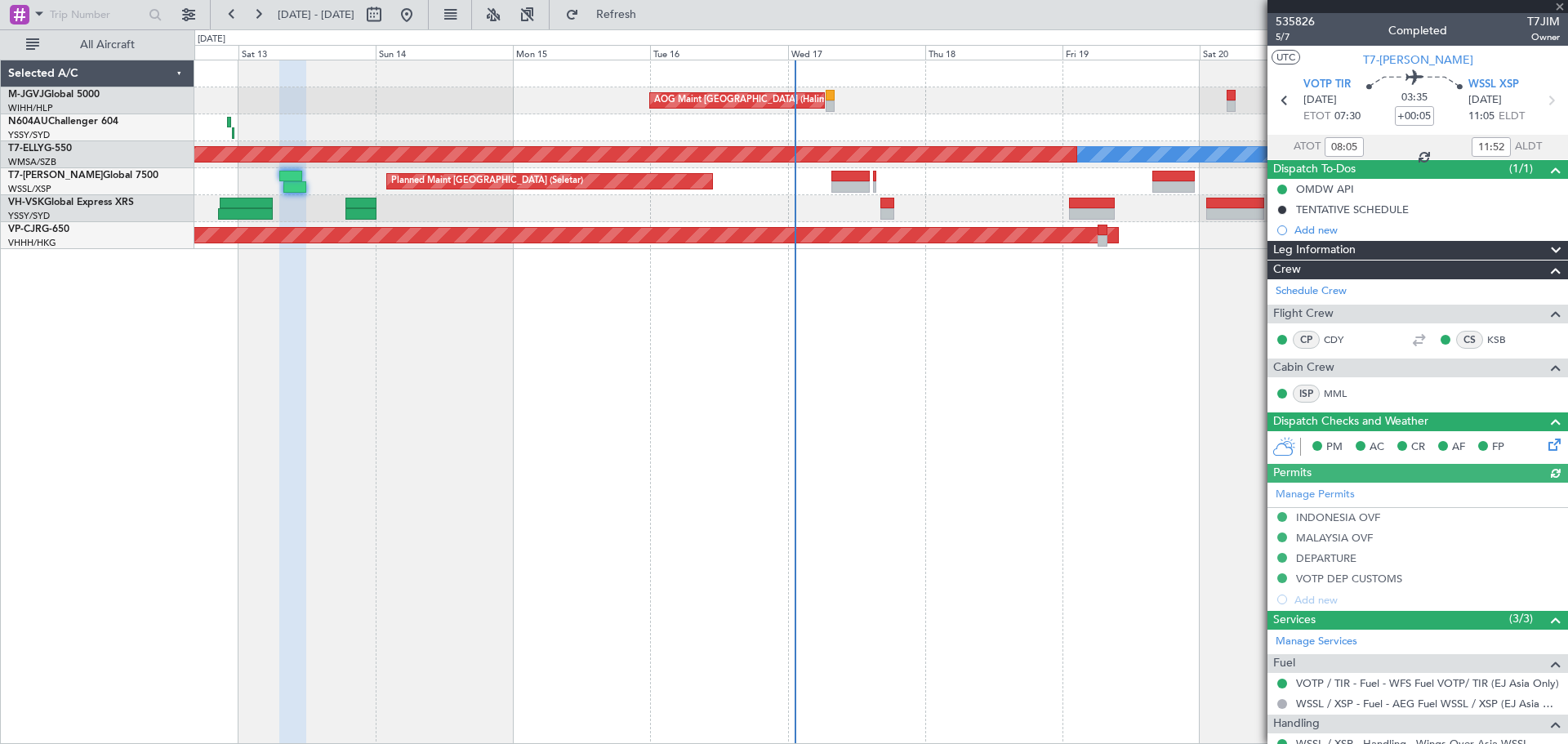
click at [505, 437] on div "AOG Maint [GEOGRAPHIC_DATA] (Halim Intl) [PERSON_NAME] Planned Maint [GEOGRAPHI…" at bounding box center [881, 401] width 1373 height 684
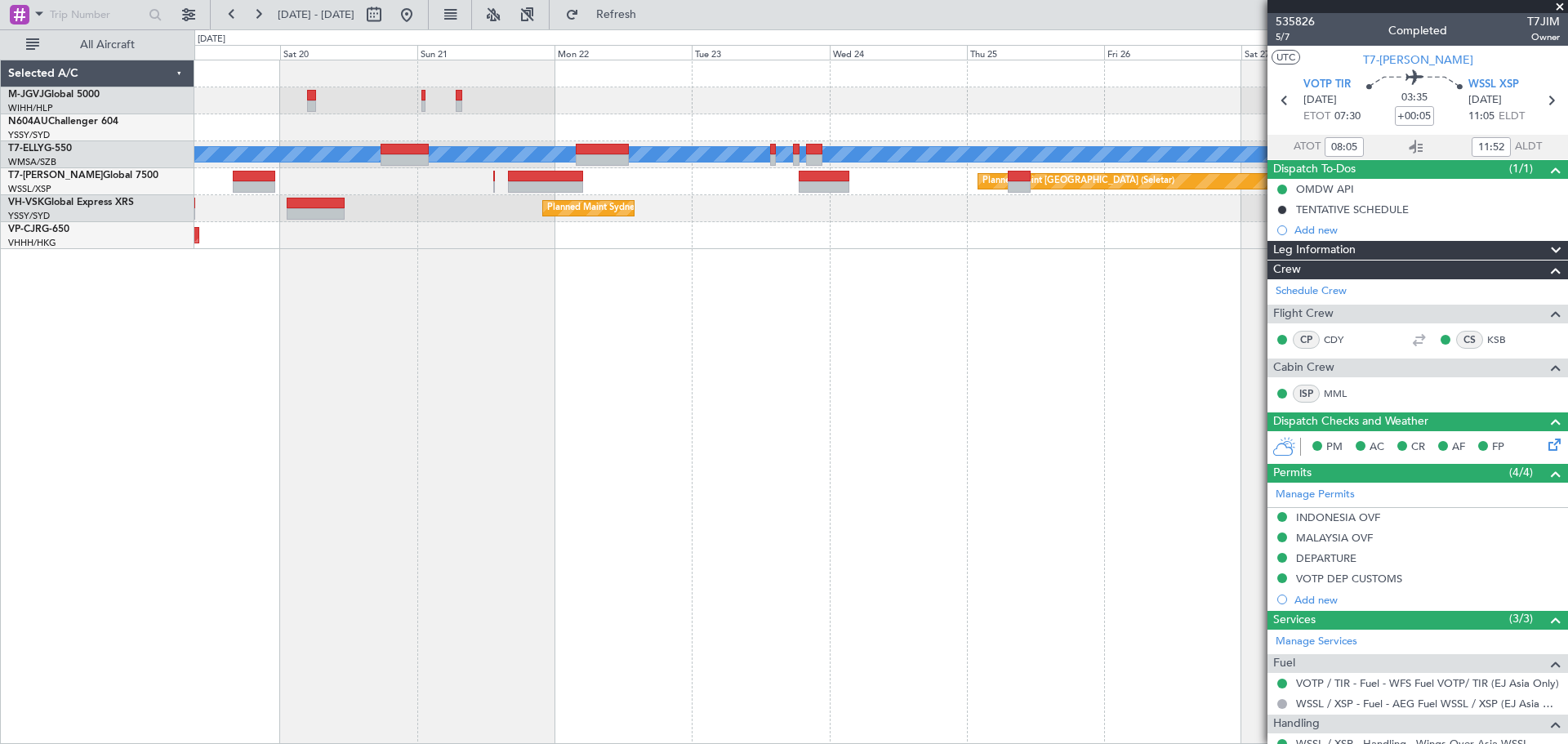
click at [630, 388] on div "AOG Maint [GEOGRAPHIC_DATA] (Halim Intl) [PERSON_NAME] Planned Maint [GEOGRAPHI…" at bounding box center [881, 401] width 1373 height 684
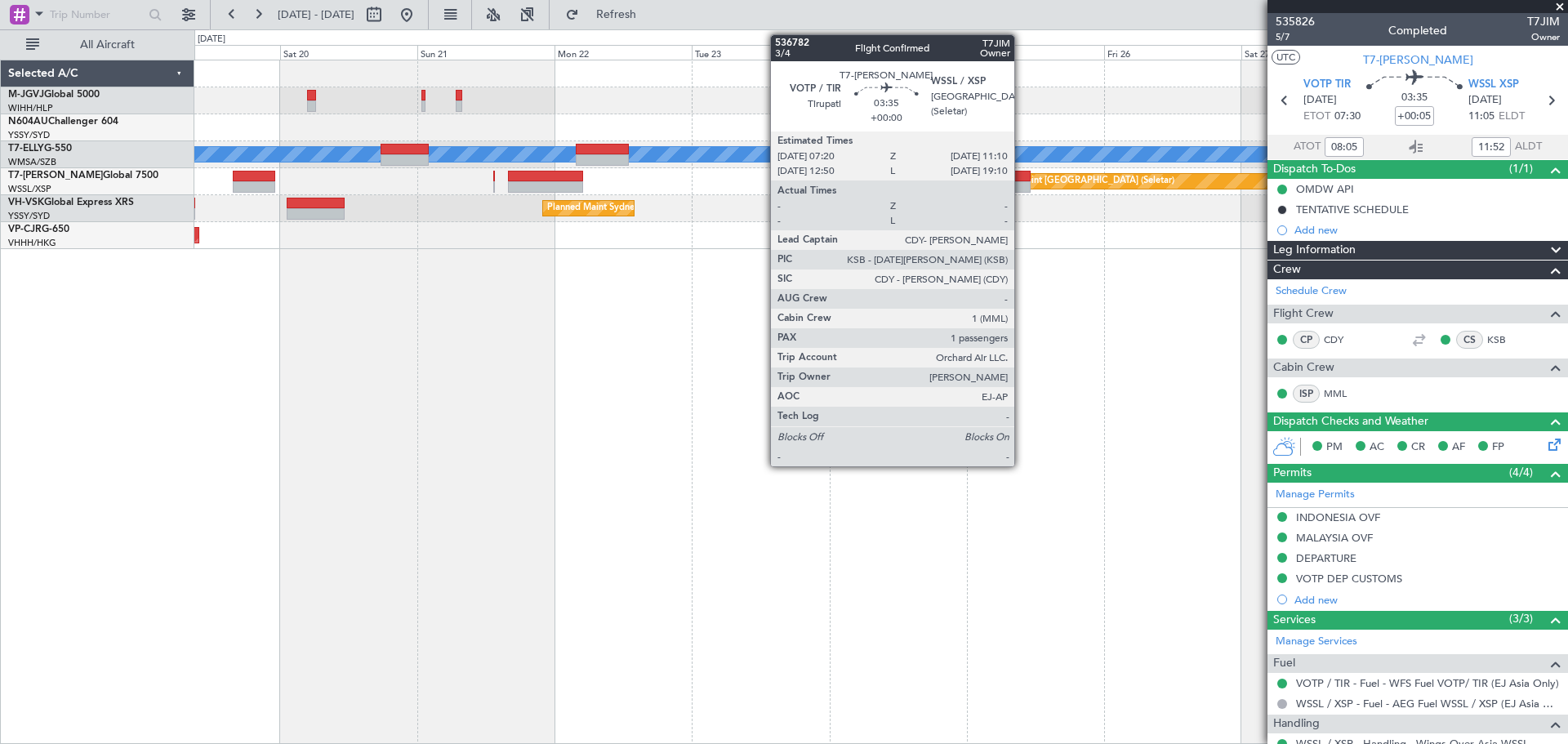
click at [1021, 179] on div at bounding box center [1019, 176] width 22 height 12
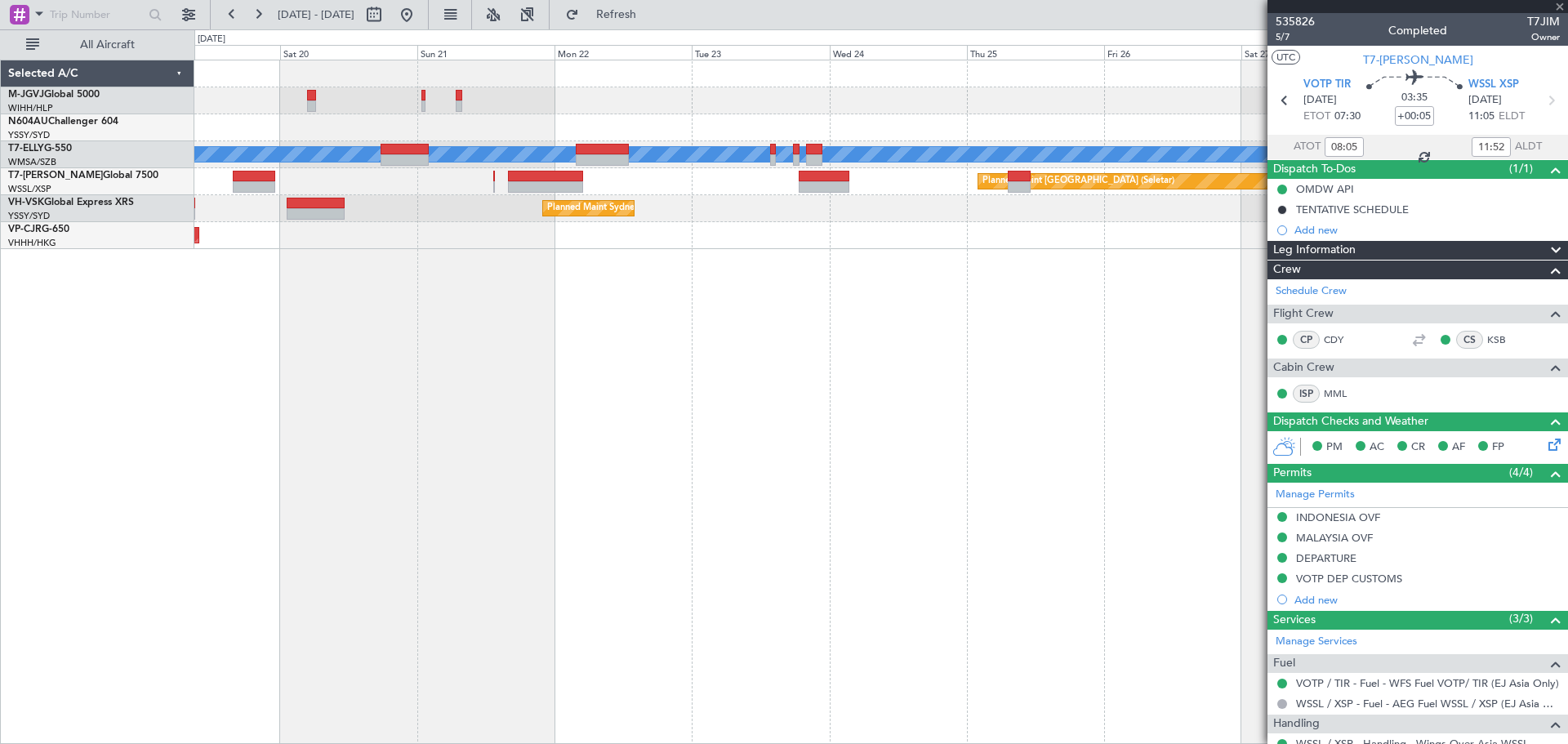
type input "1"
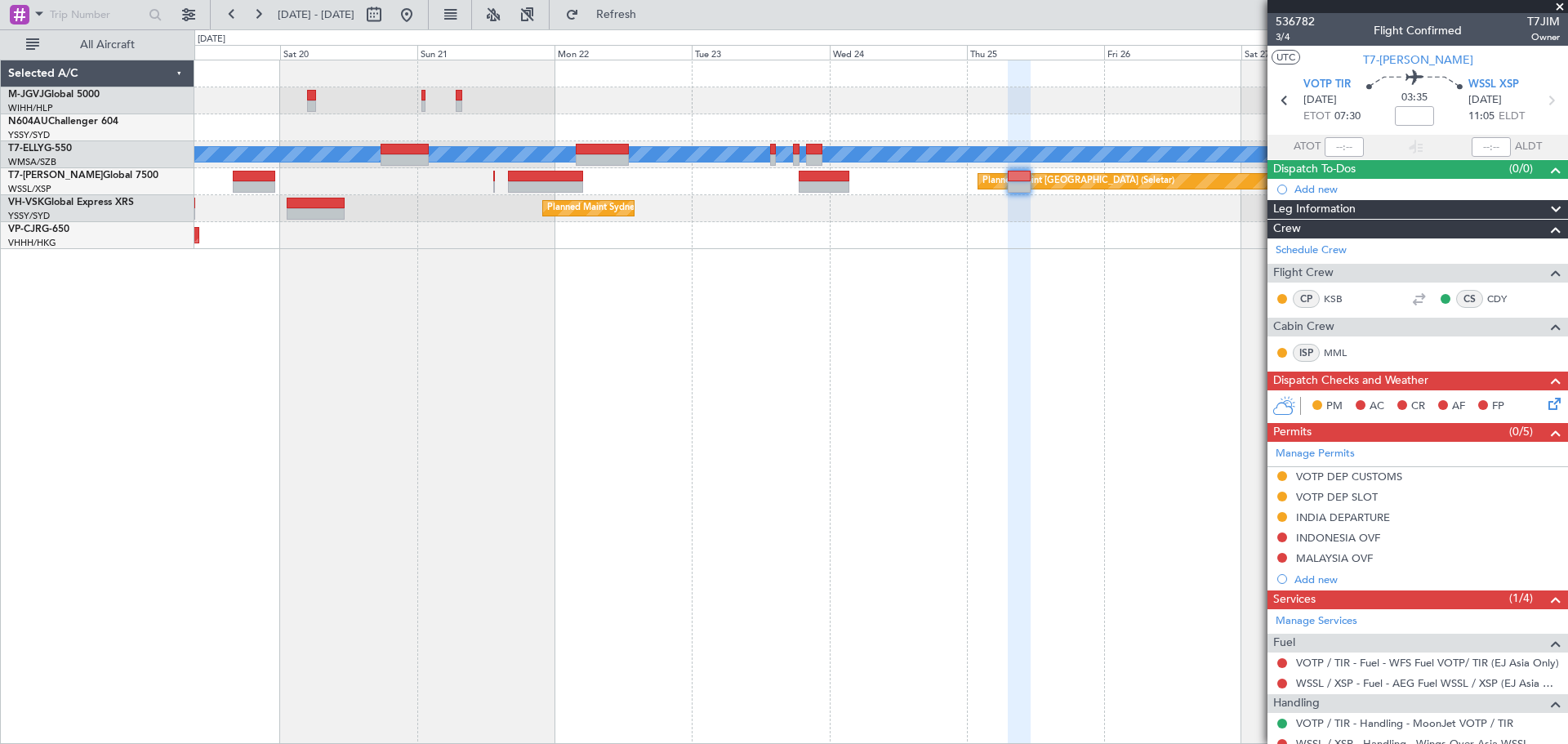
click at [1033, 393] on div "AOG Maint [GEOGRAPHIC_DATA] (Halim Intl) [PERSON_NAME] Planned Maint [GEOGRAPHI…" at bounding box center [881, 401] width 1373 height 684
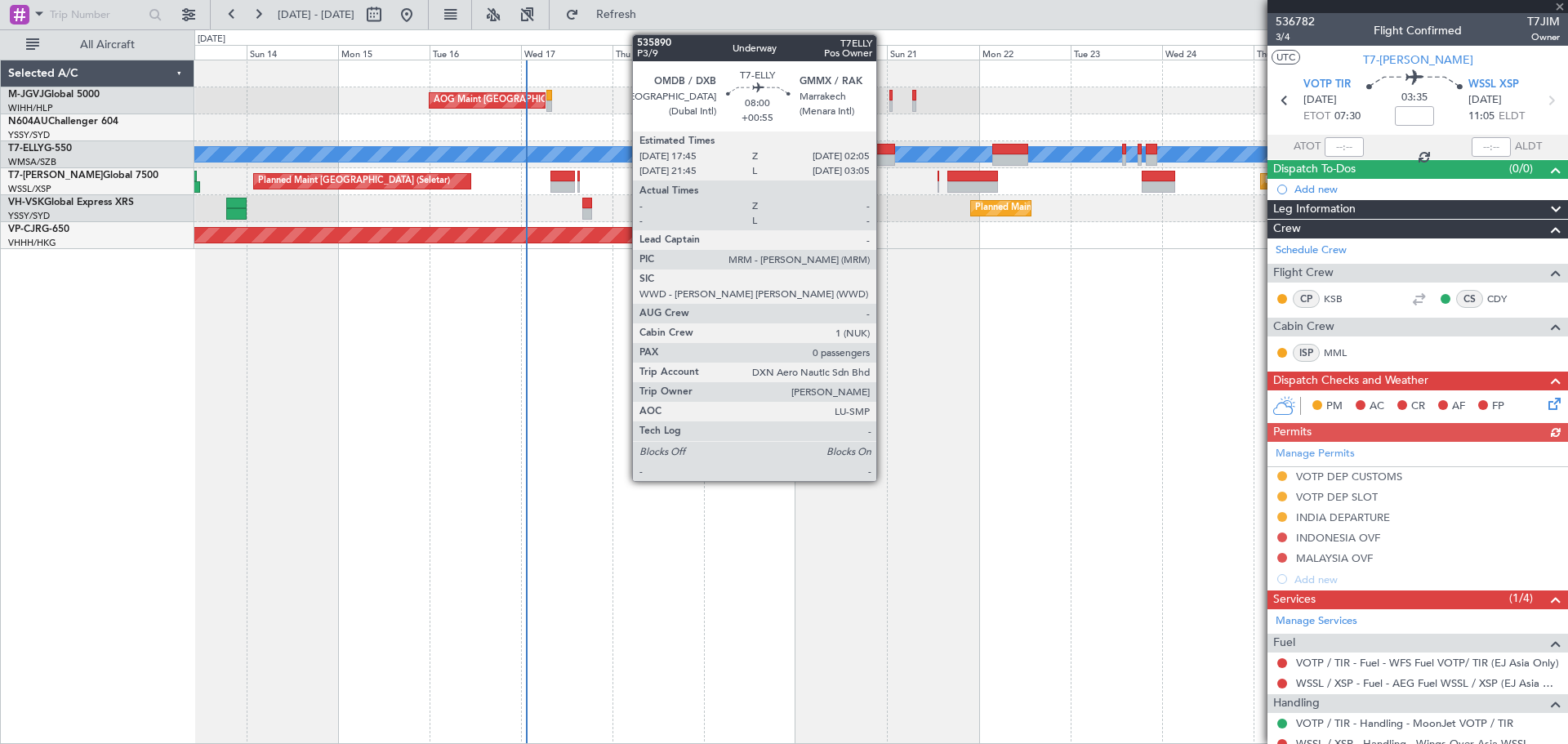
click at [883, 157] on div at bounding box center [878, 160] width 32 height 12
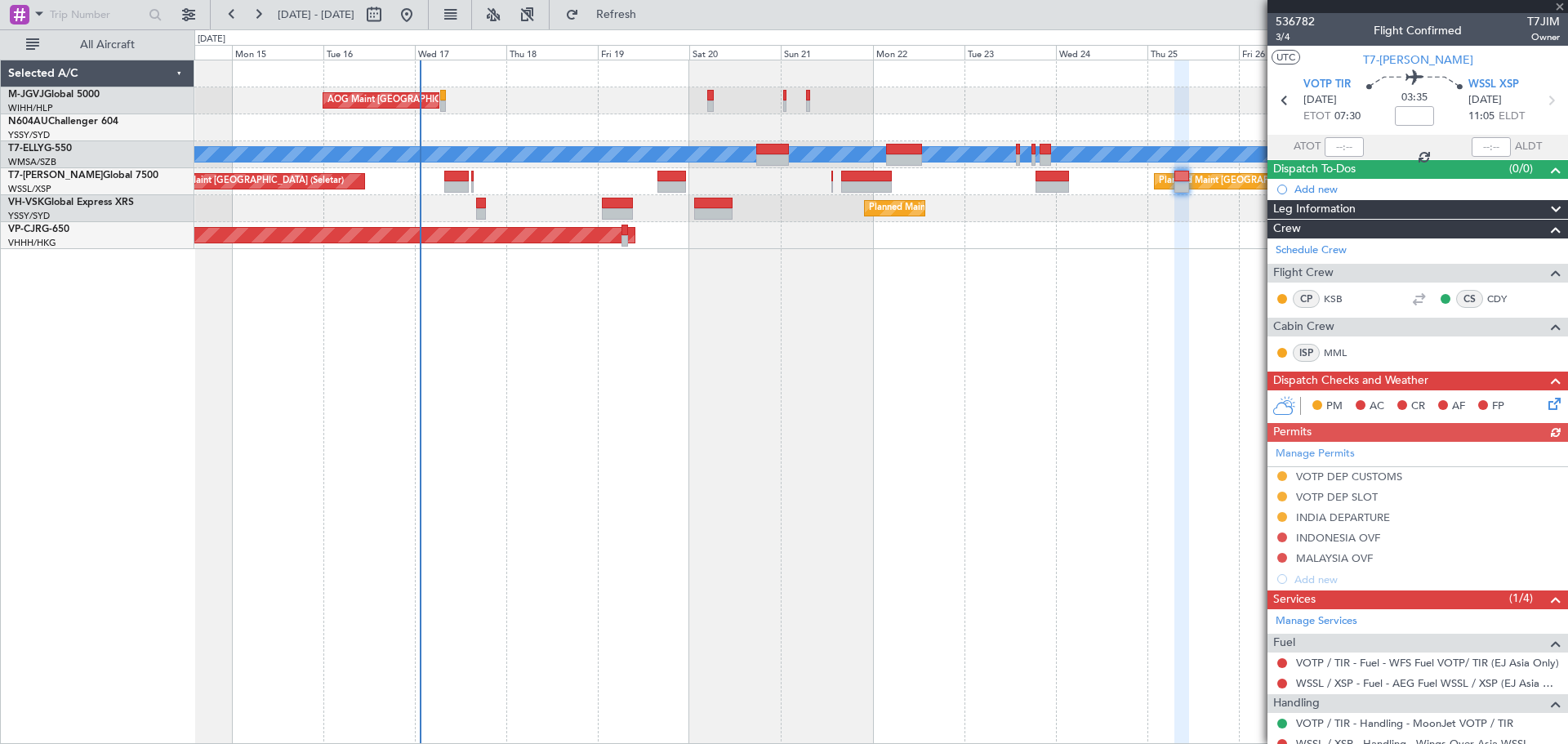
click at [800, 375] on div "AOG Maint [GEOGRAPHIC_DATA] (Halim Intl) Planned Maint [GEOGRAPHIC_DATA] ([GEOG…" at bounding box center [881, 401] width 1373 height 684
type input "+00:55"
type input "0"
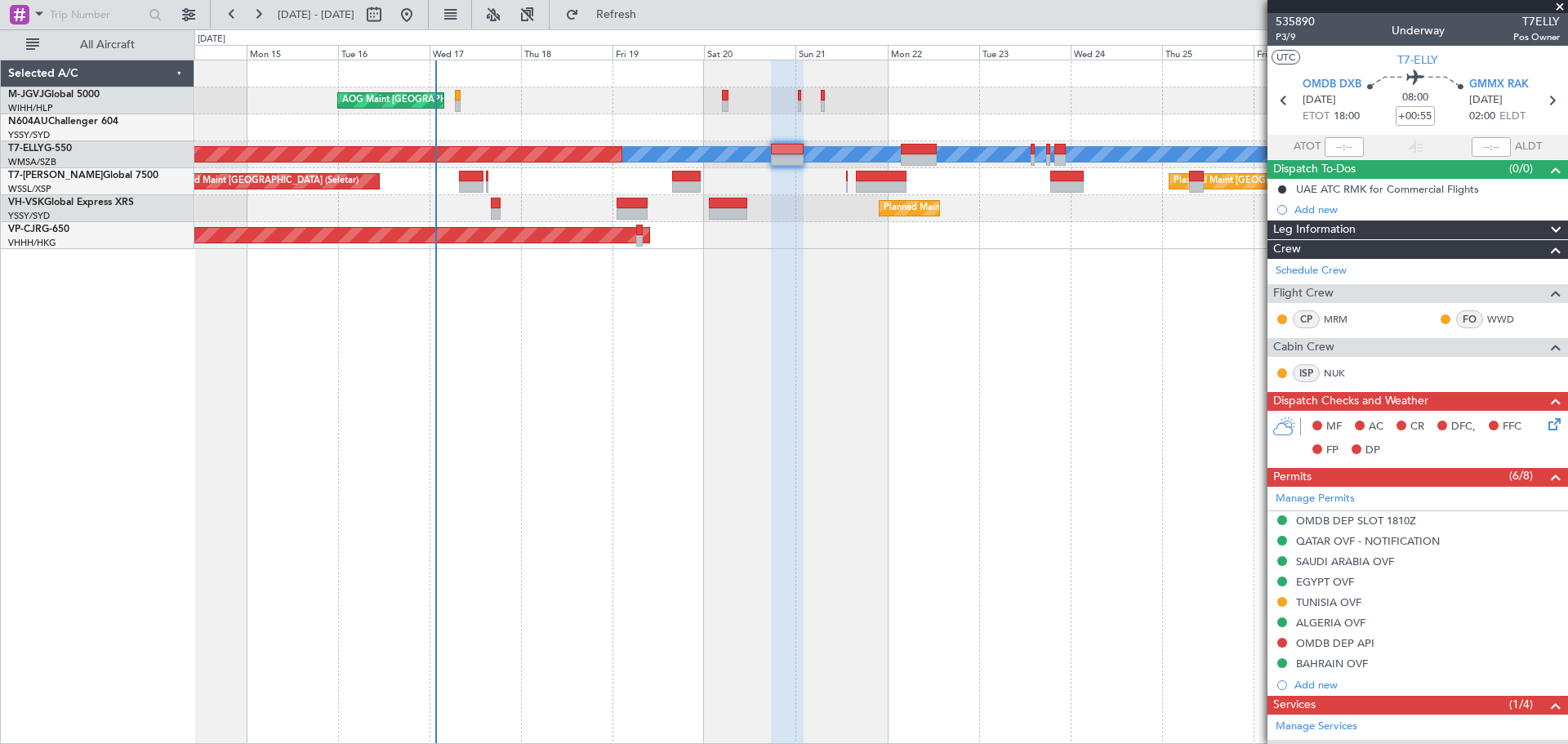
click at [464, 458] on div "AOG Maint [GEOGRAPHIC_DATA] (Halim Intl) [PERSON_NAME] Planned Maint [GEOGRAPHI…" at bounding box center [881, 401] width 1373 height 684
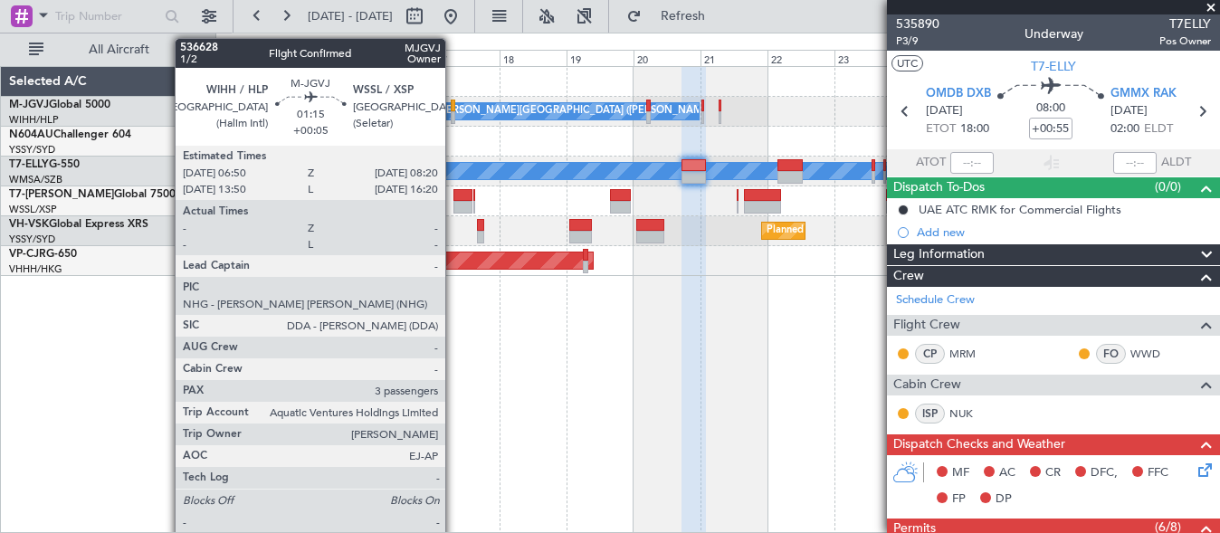
click at [453, 109] on div at bounding box center [453, 106] width 5 height 13
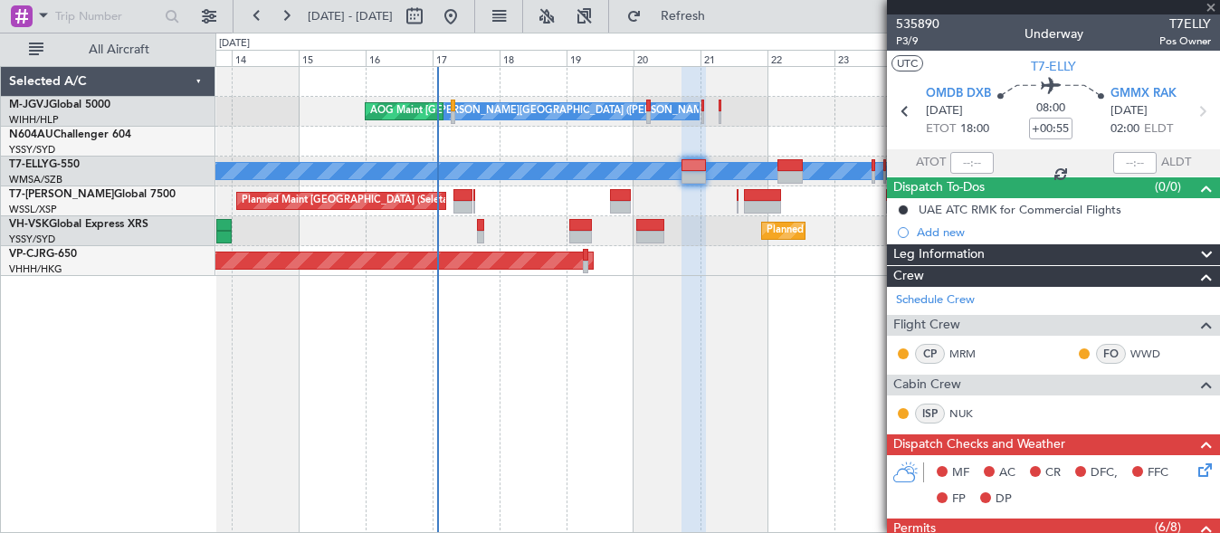
type input "+00:05"
type input "3"
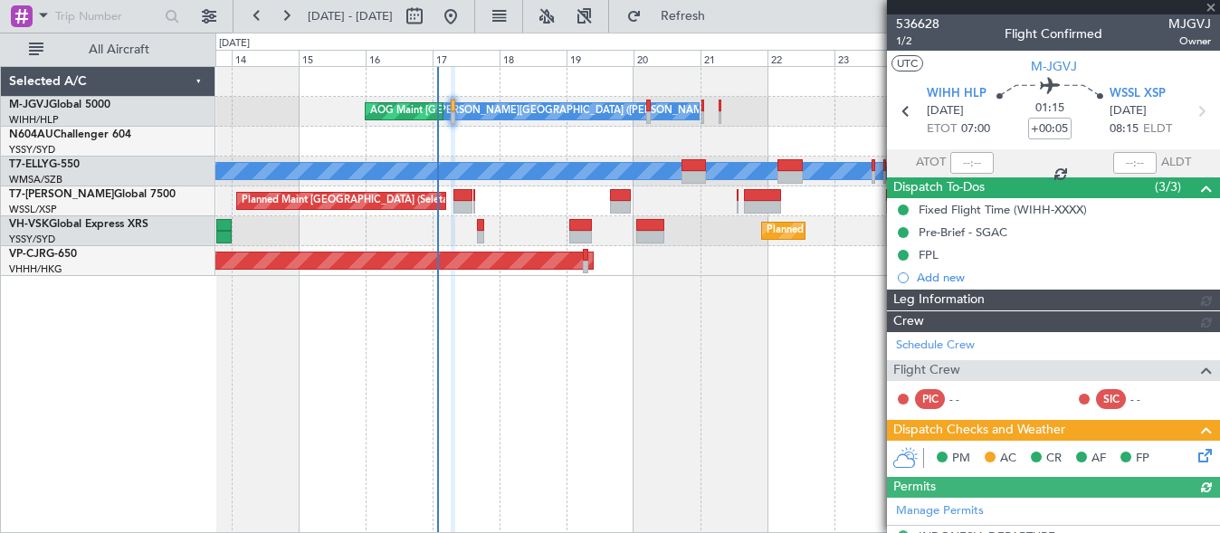
type input "[PERSON_NAME] (LEU)"
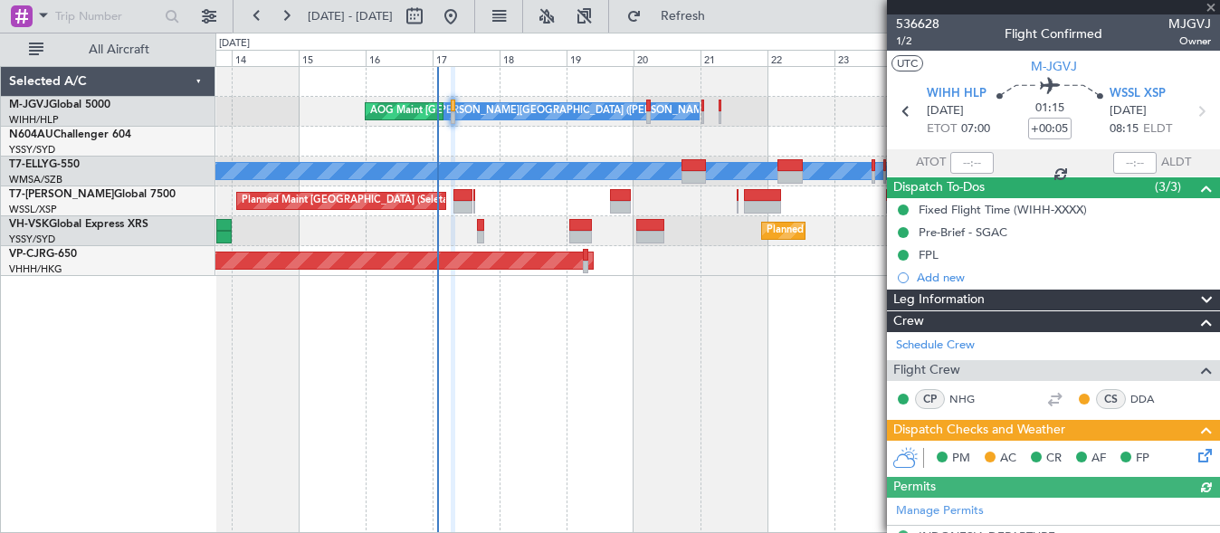
click at [1195, 460] on icon at bounding box center [1202, 452] width 14 height 14
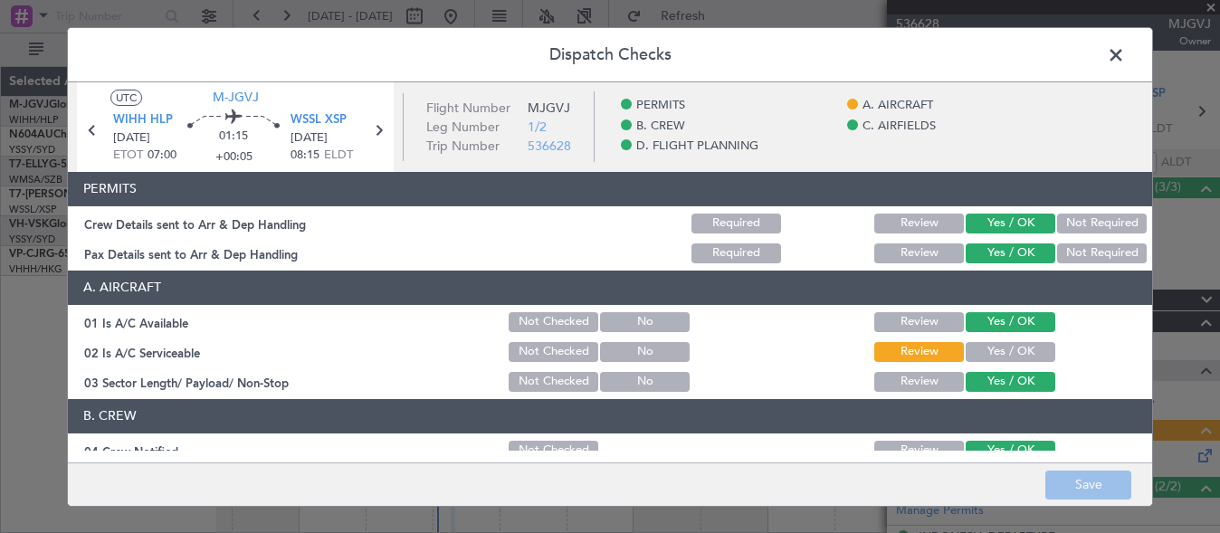
click at [1125, 58] on span at bounding box center [1125, 59] width 0 height 36
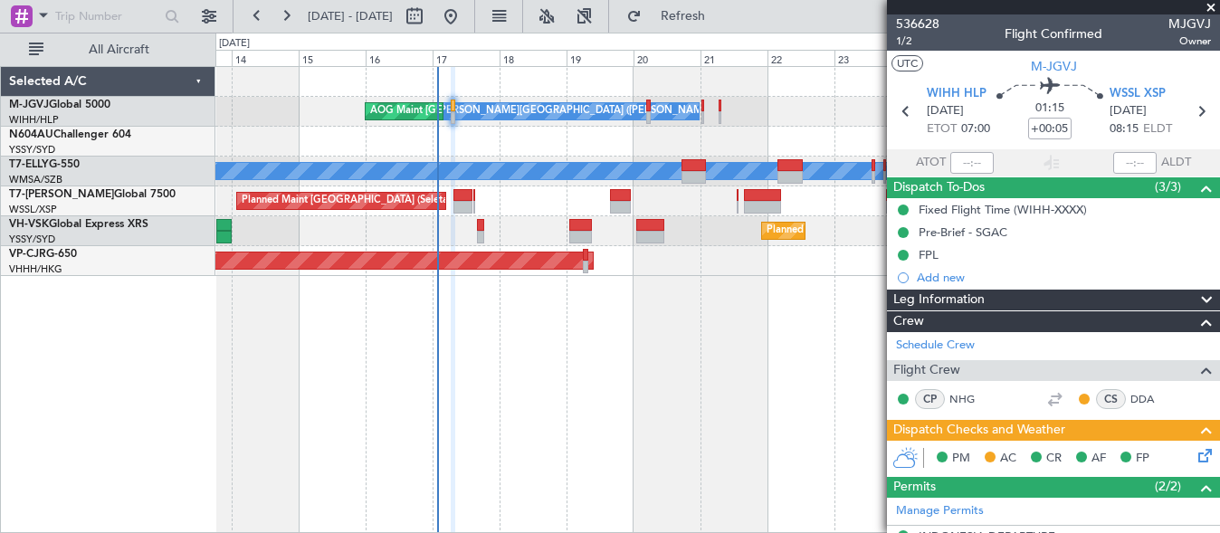
click at [665, 352] on div "[PERSON_NAME][GEOGRAPHIC_DATA] ([PERSON_NAME] Intl) AOG Maint [GEOGRAPHIC_DATA]…" at bounding box center [717, 299] width 1005 height 467
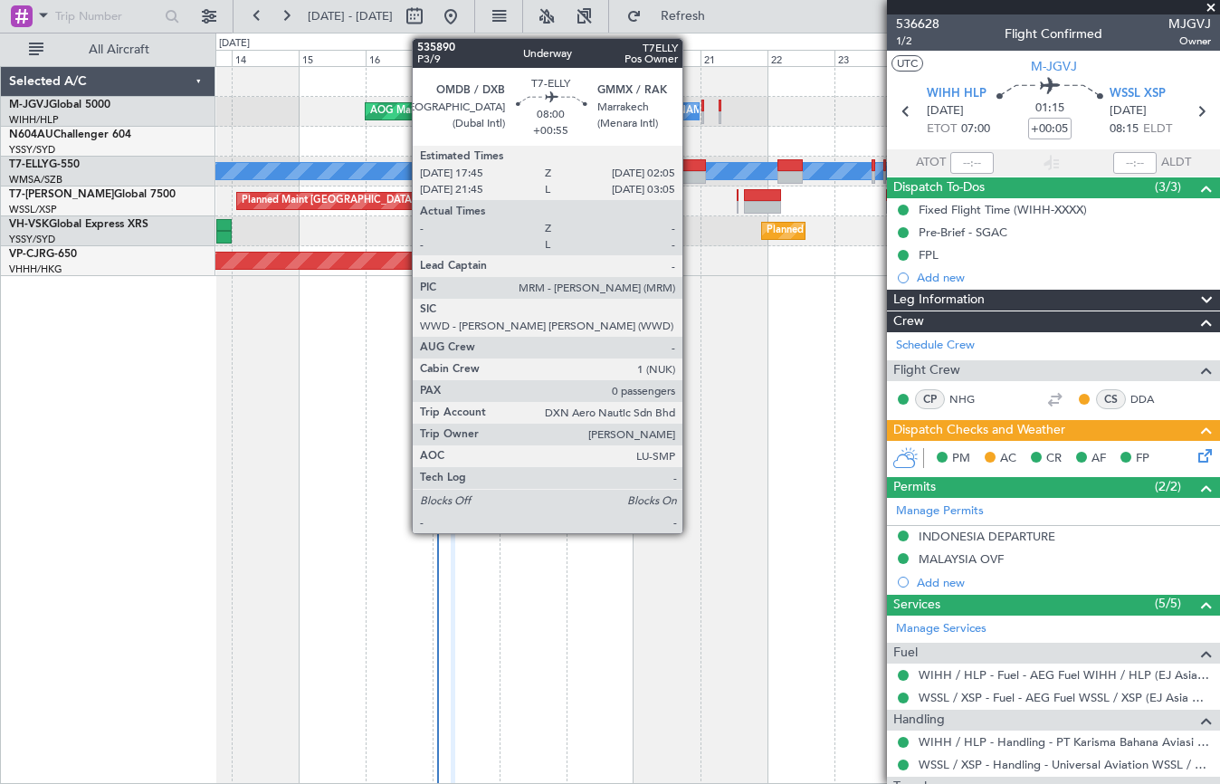
click at [691, 170] on div at bounding box center [694, 165] width 24 height 13
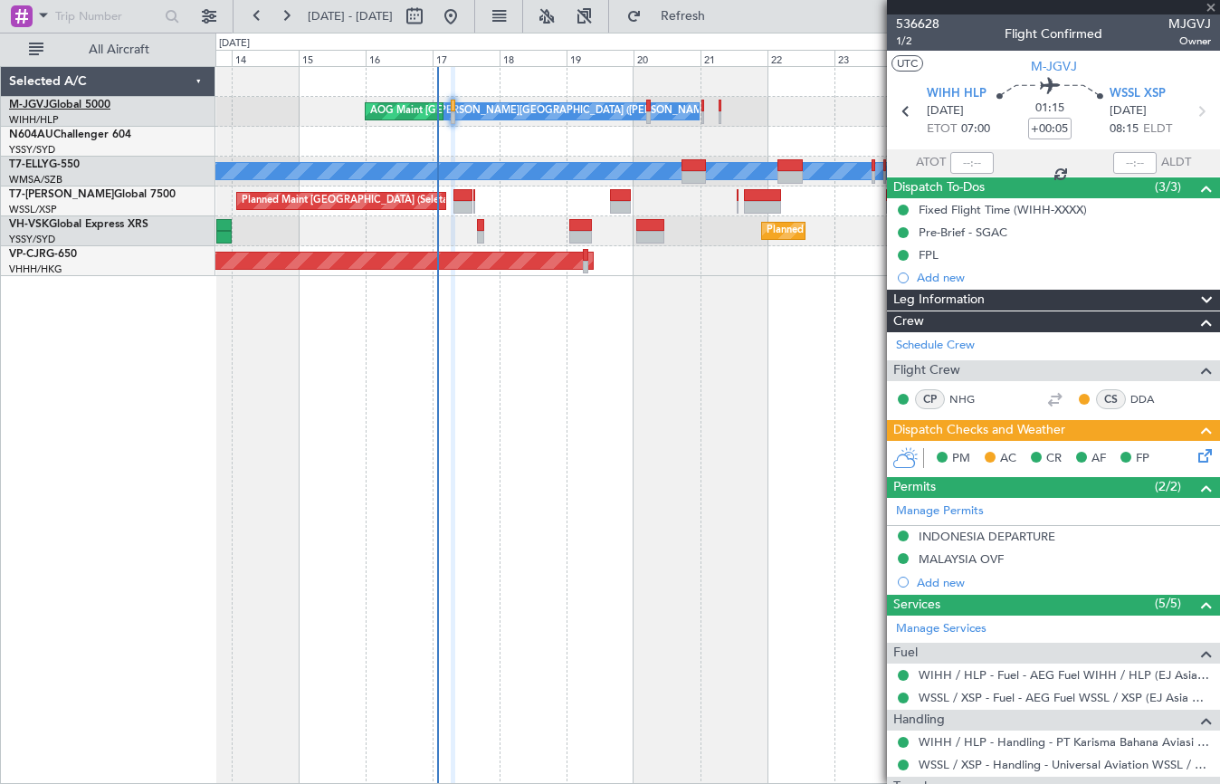
type input "+00:55"
type input "0"
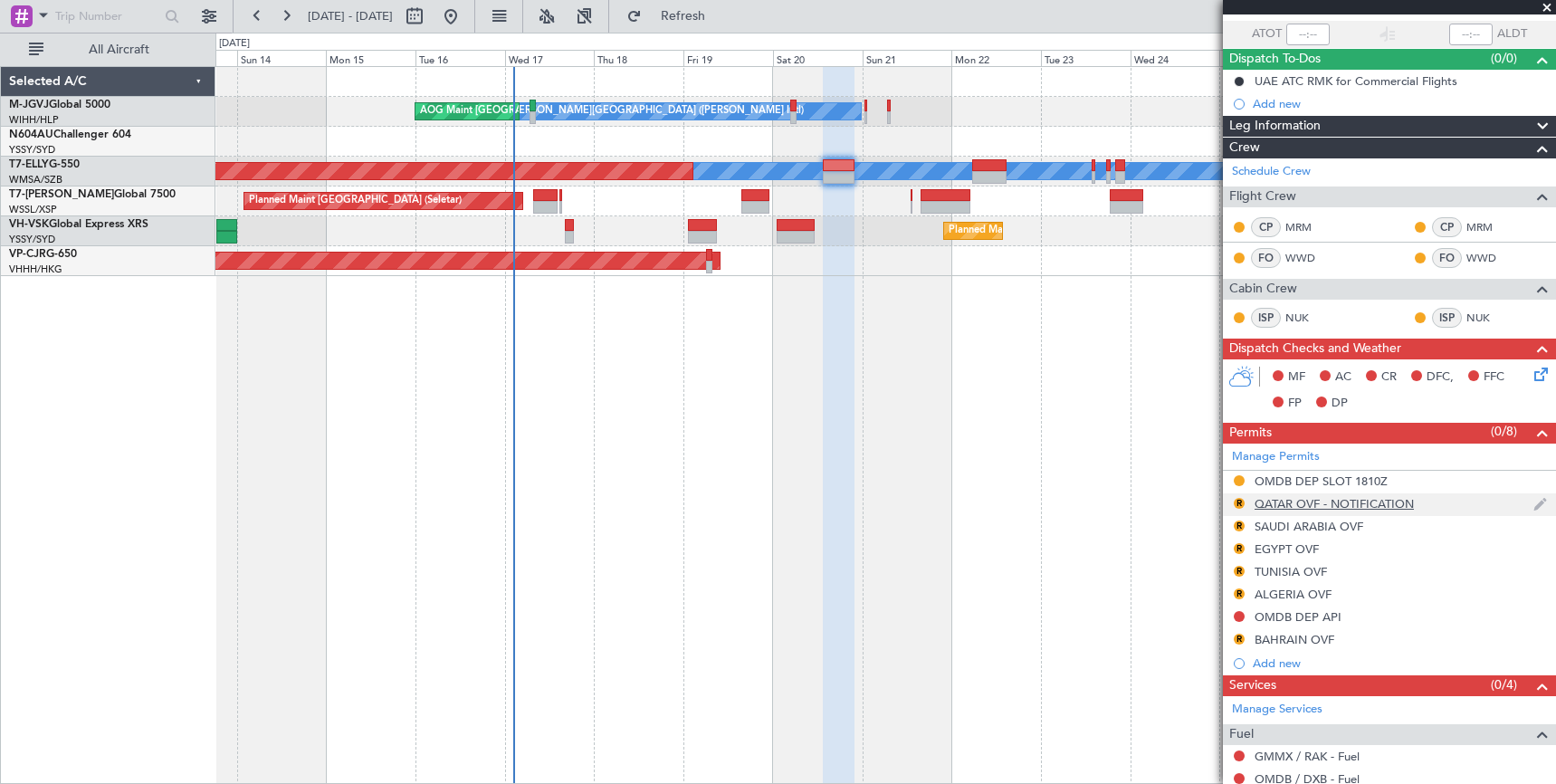
scroll to position [253, 0]
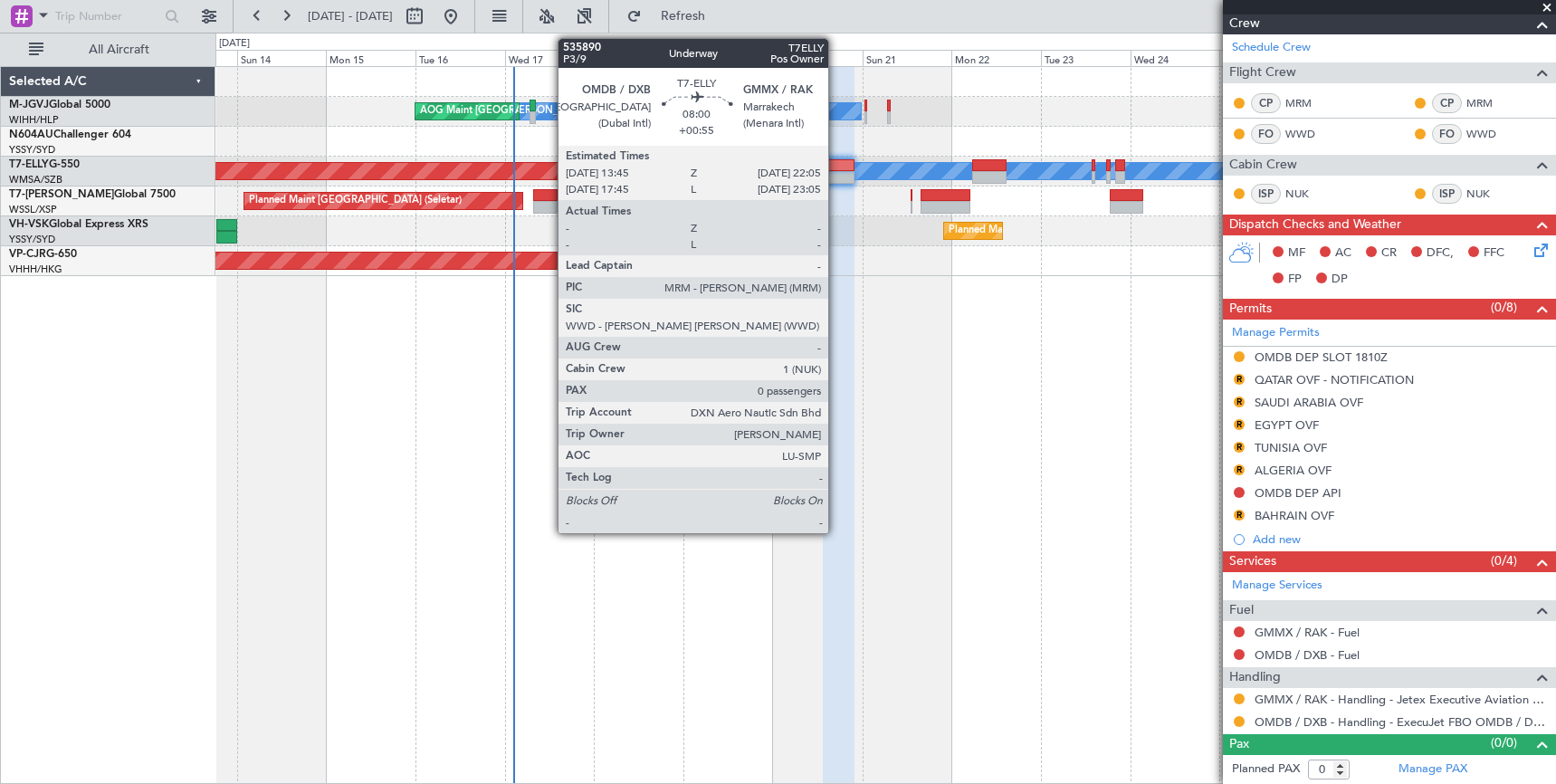
click at [836, 169] on div at bounding box center [839, 165] width 32 height 13
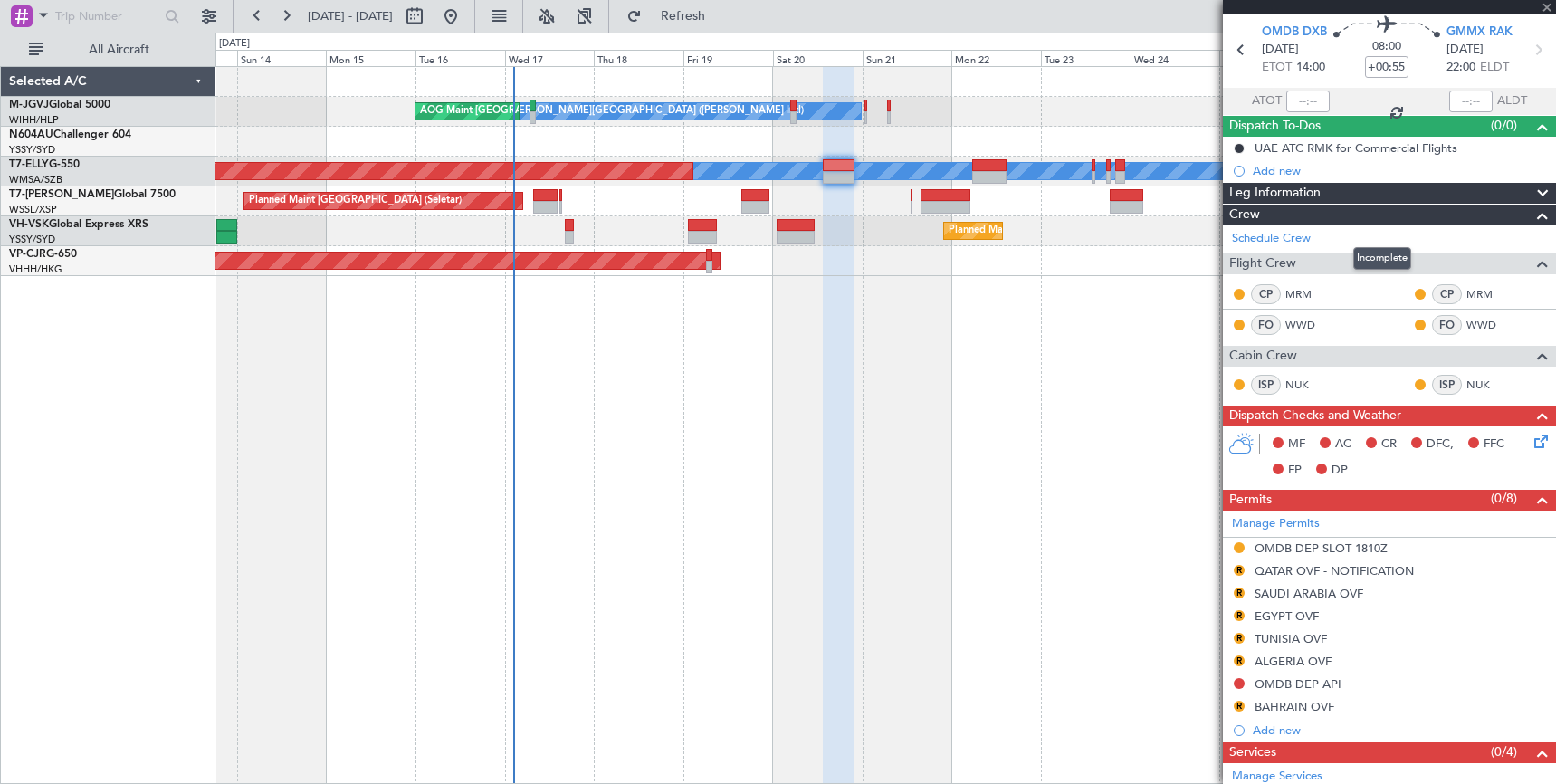
scroll to position [0, 0]
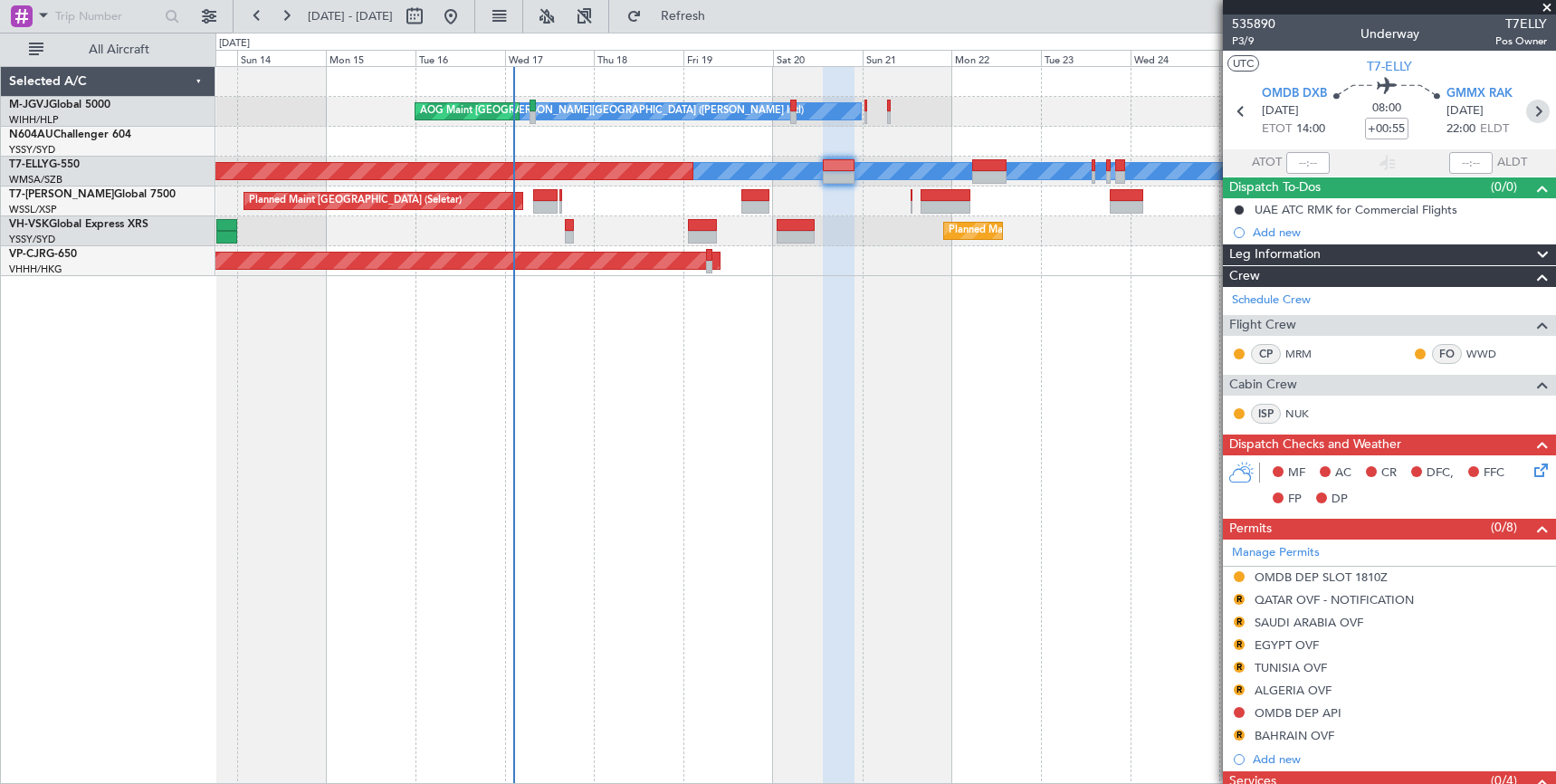
click at [1236, 105] on icon at bounding box center [1538, 112] width 24 height 24
type input "+00:30"
